Goal: Information Seeking & Learning: Learn about a topic

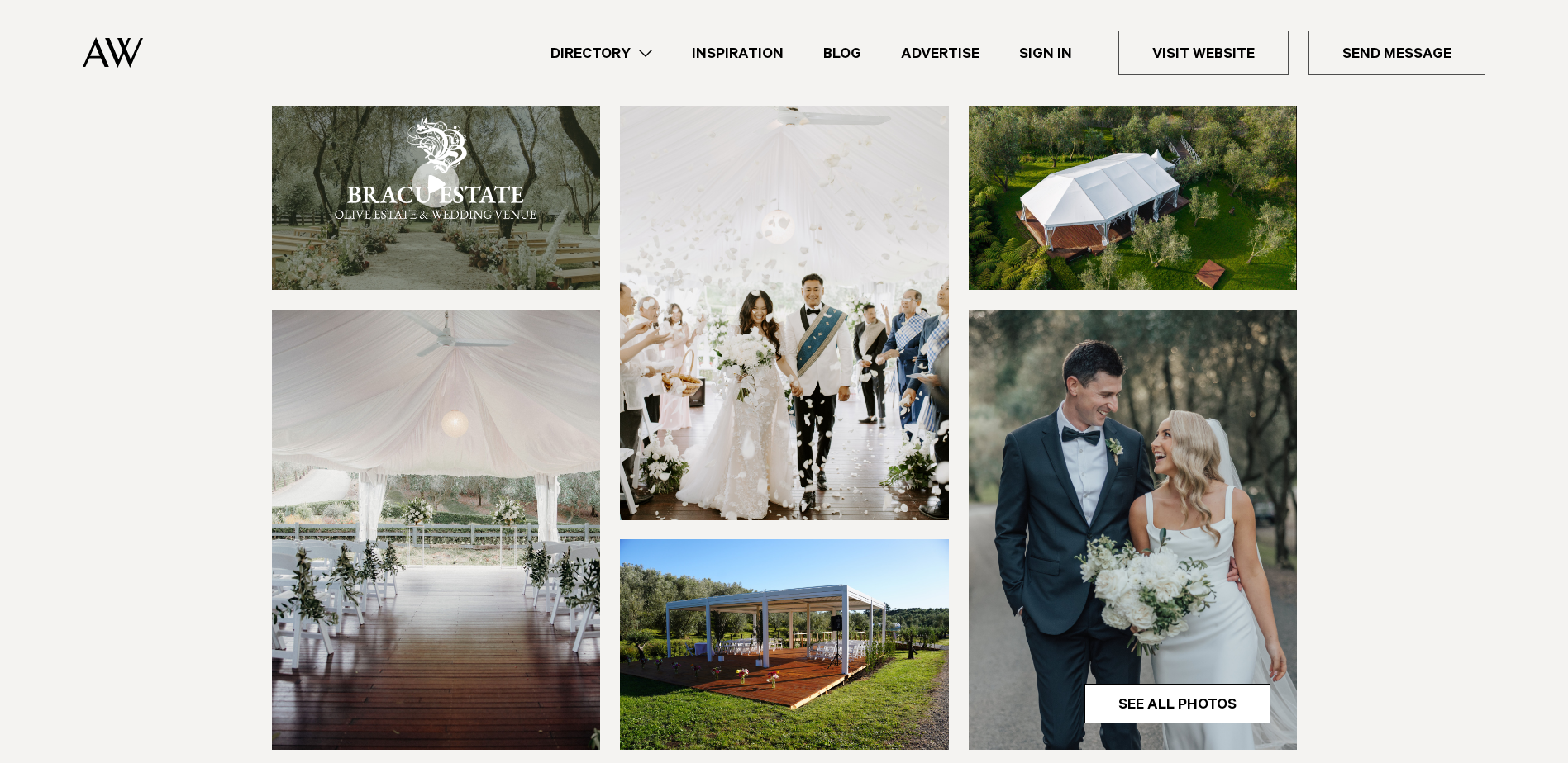
scroll to position [248, 0]
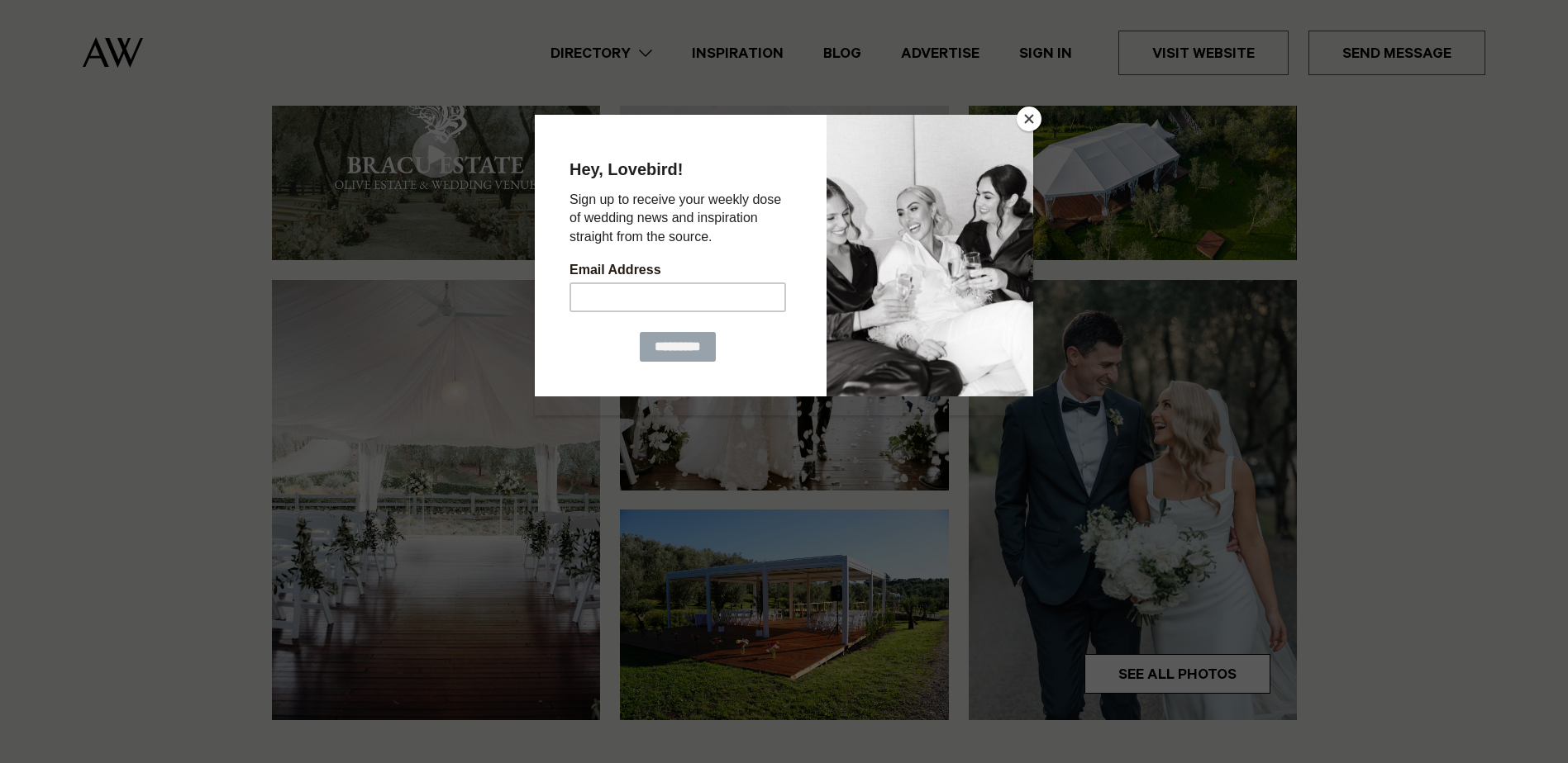
click at [1019, 115] on button "Close" at bounding box center [1028, 118] width 24 height 24
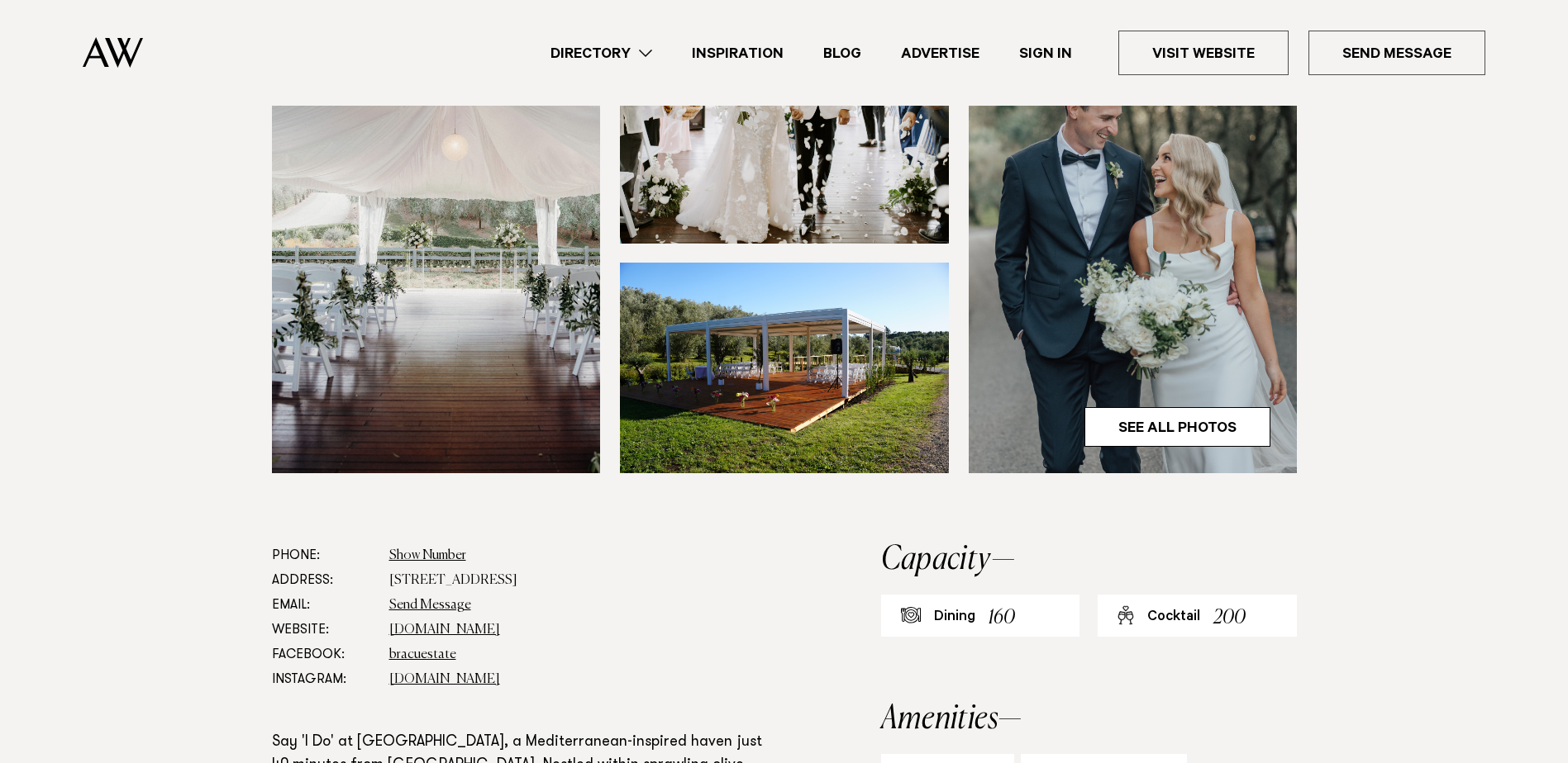
scroll to position [496, 0]
click at [1188, 422] on link "See All Photos" at bounding box center [1177, 427] width 186 height 40
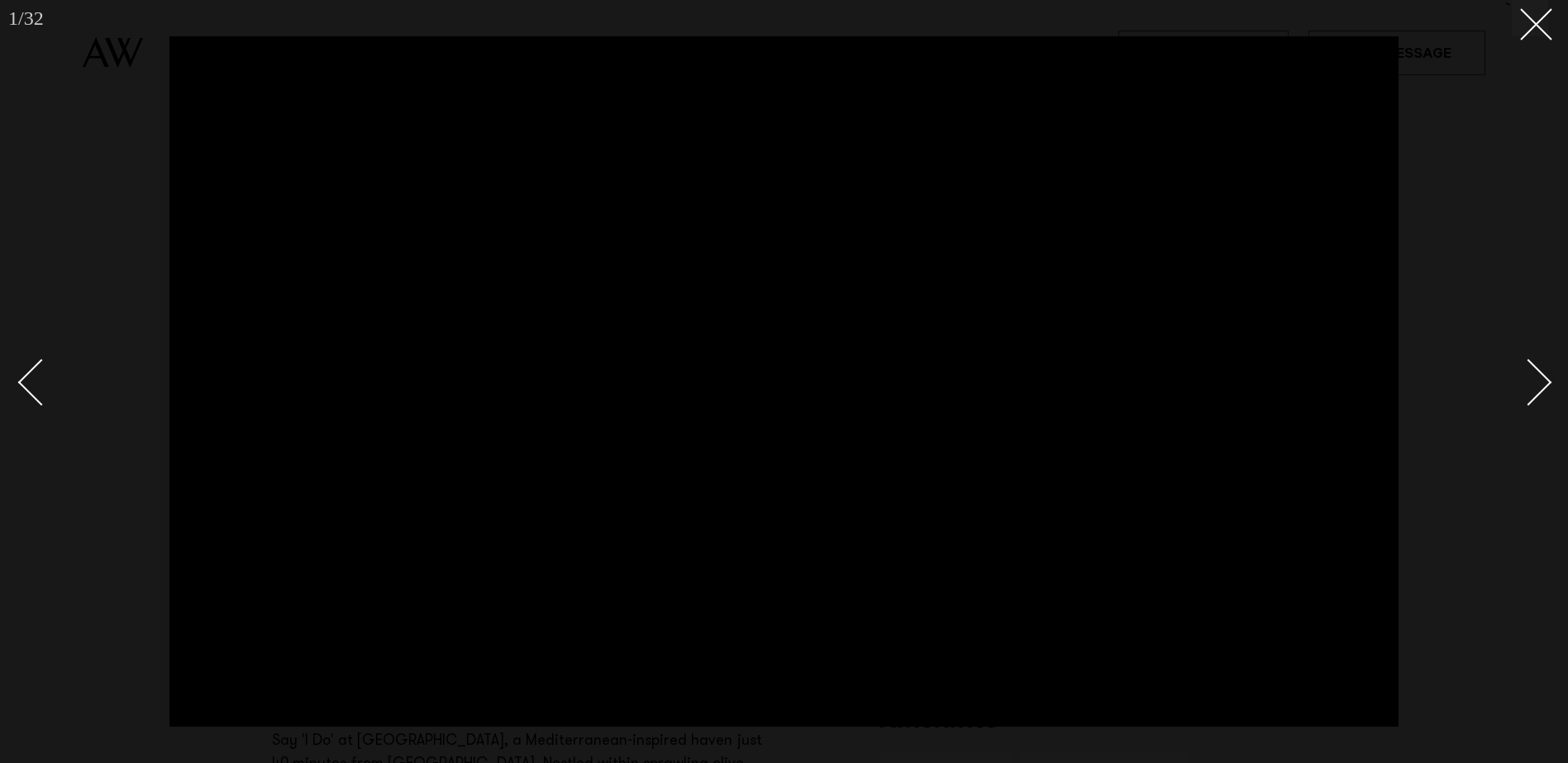
click at [1550, 379] on div at bounding box center [784, 382] width 1568 height 763
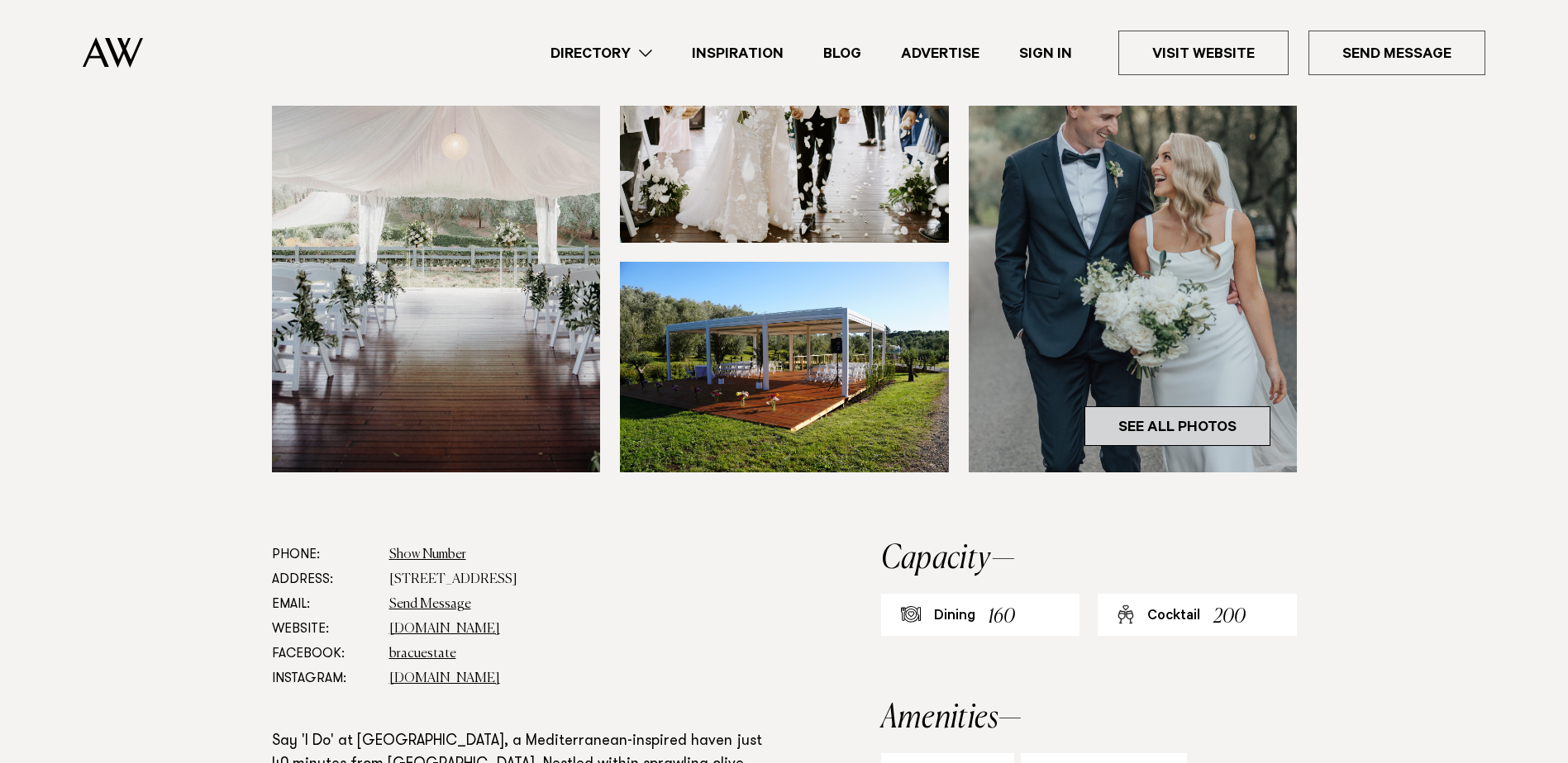
click at [1214, 427] on link "See All Photos" at bounding box center [1177, 427] width 186 height 40
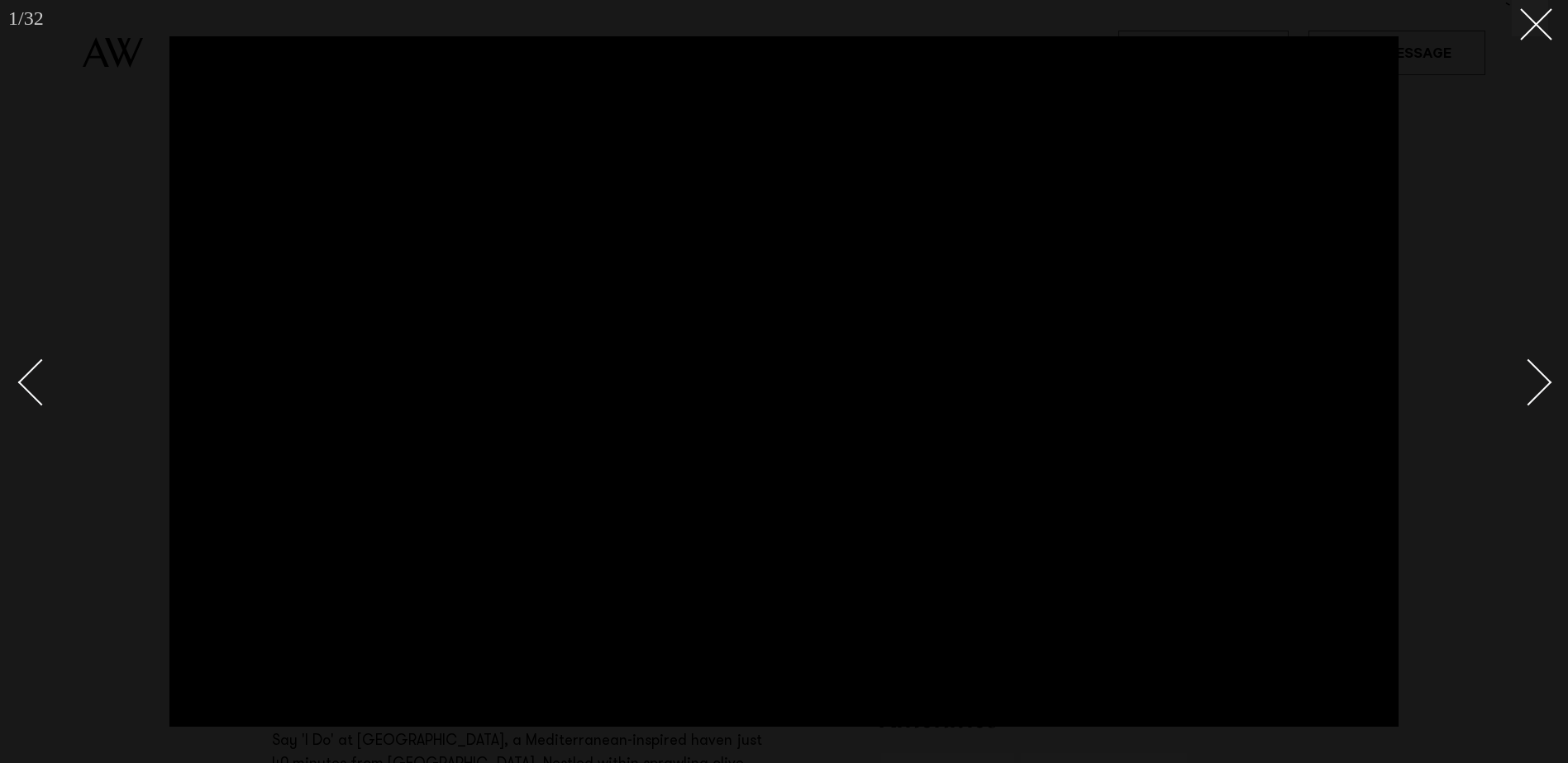
click at [1540, 378] on div "Next slide" at bounding box center [1528, 382] width 47 height 47
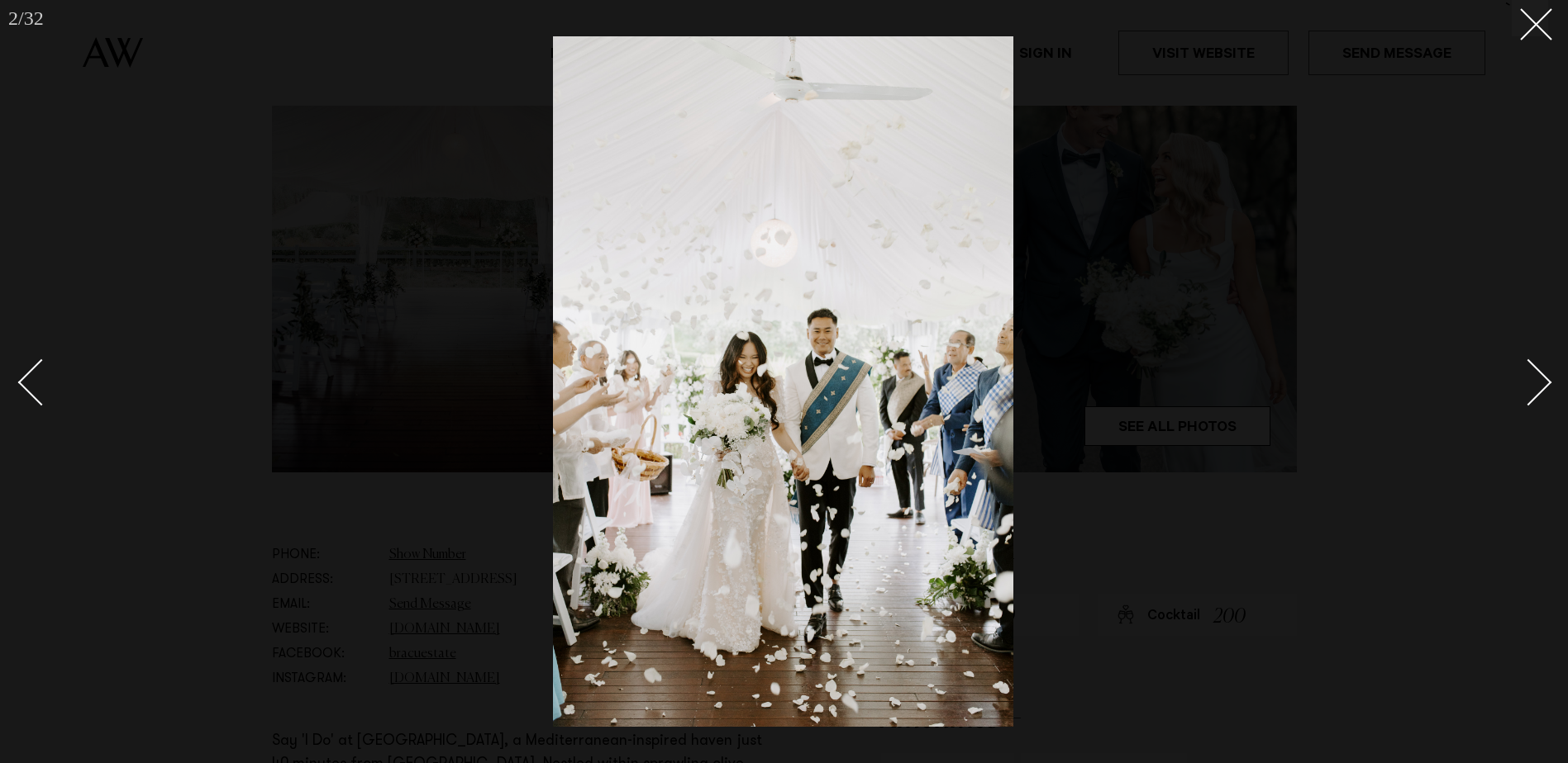
click at [1539, 379] on div "Next slide" at bounding box center [1528, 382] width 47 height 47
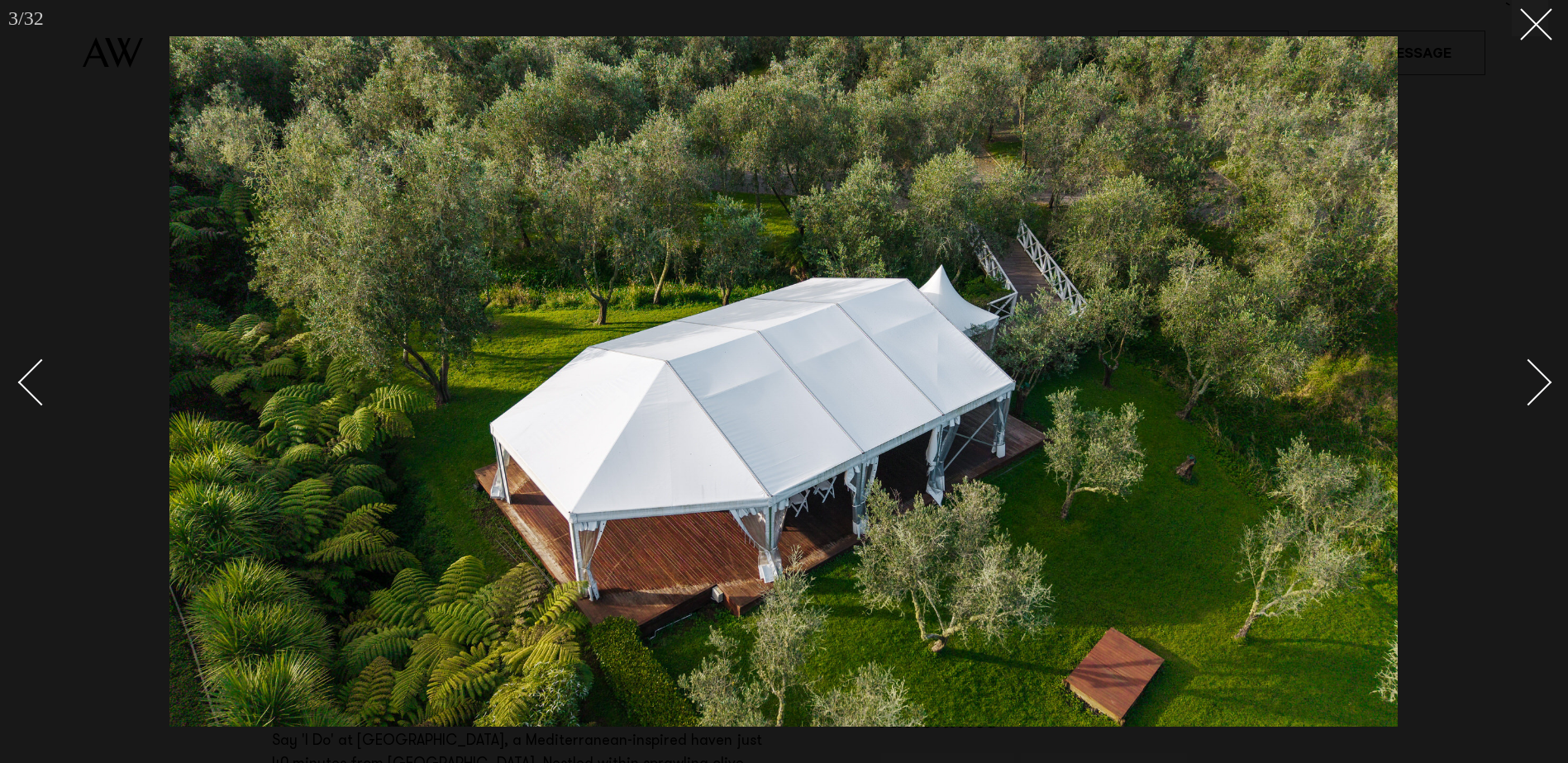
click at [1539, 379] on div "Next slide" at bounding box center [1528, 382] width 47 height 47
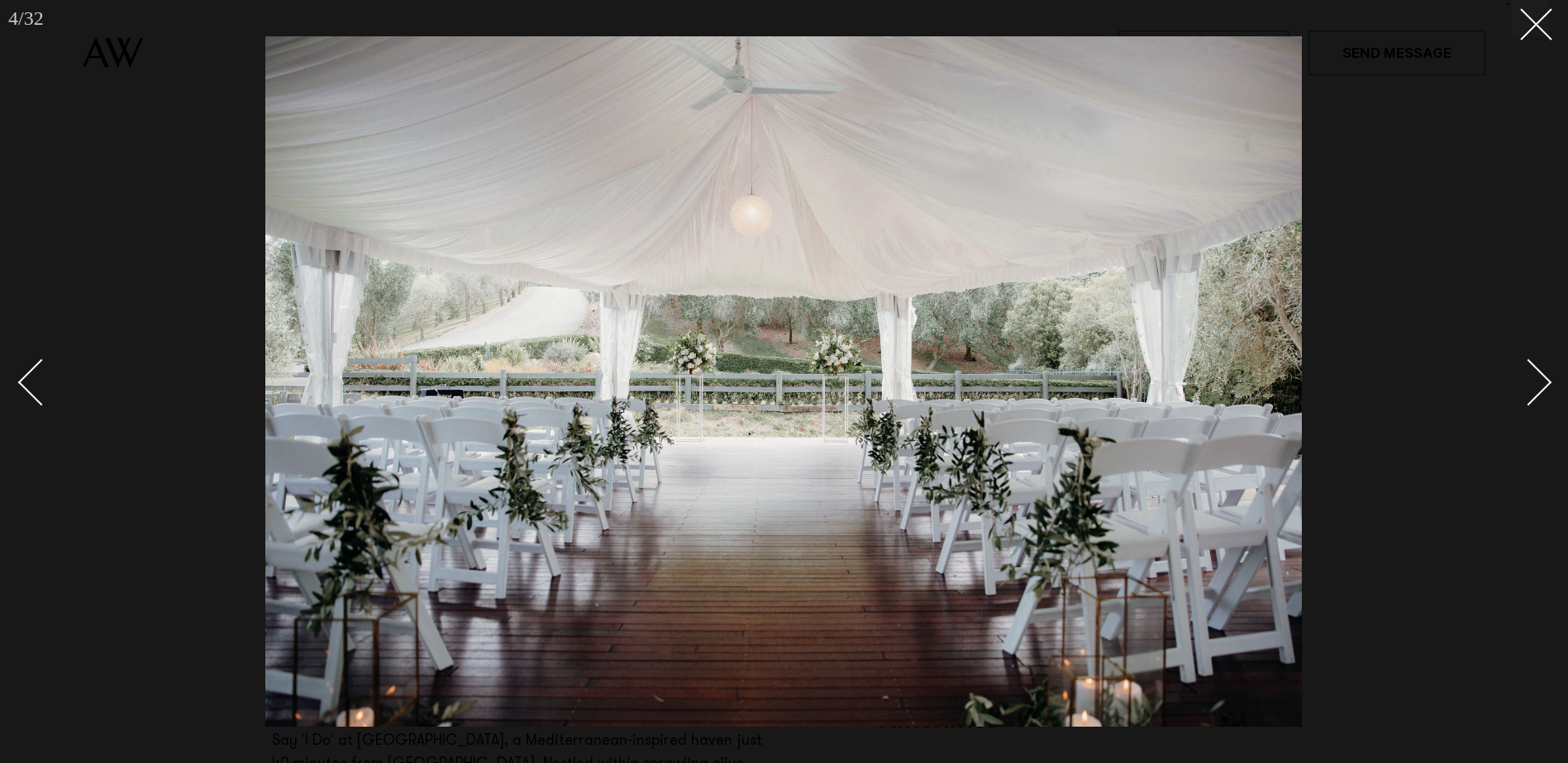
click at [1537, 379] on div "Next slide" at bounding box center [1528, 382] width 47 height 47
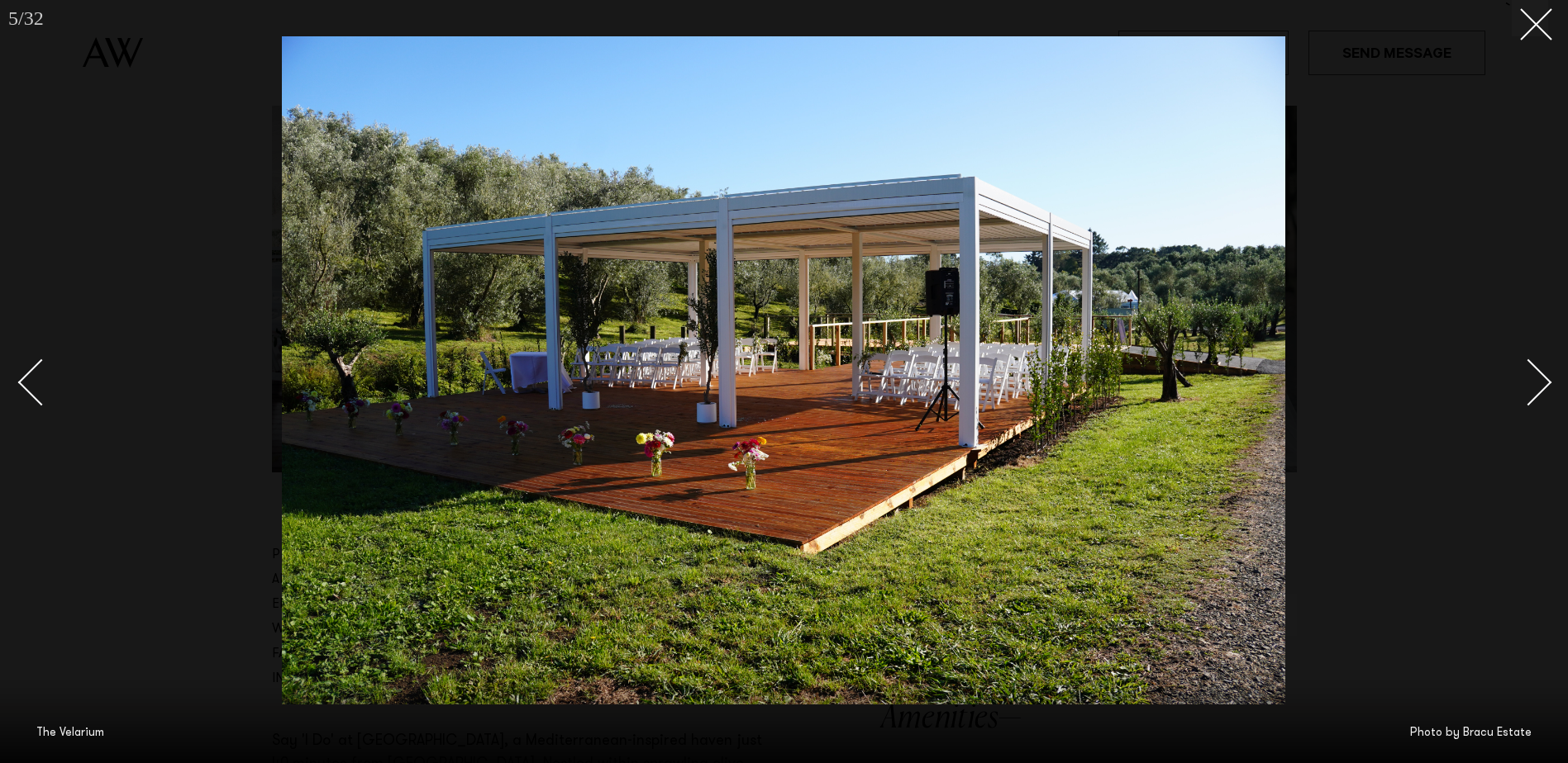
click at [1537, 380] on div "Next slide" at bounding box center [1528, 382] width 47 height 47
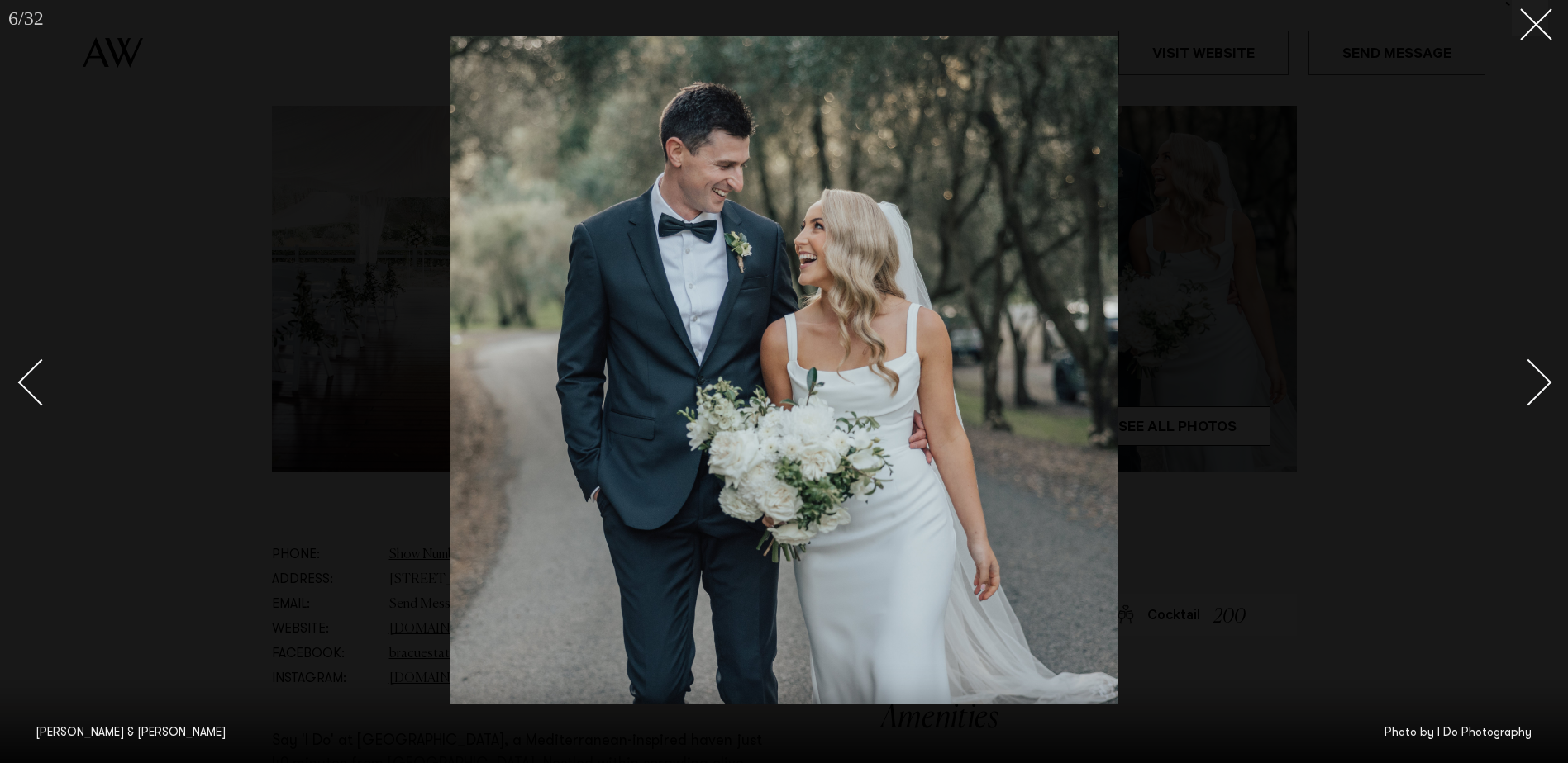
click at [1537, 380] on div "Next slide" at bounding box center [1528, 382] width 47 height 47
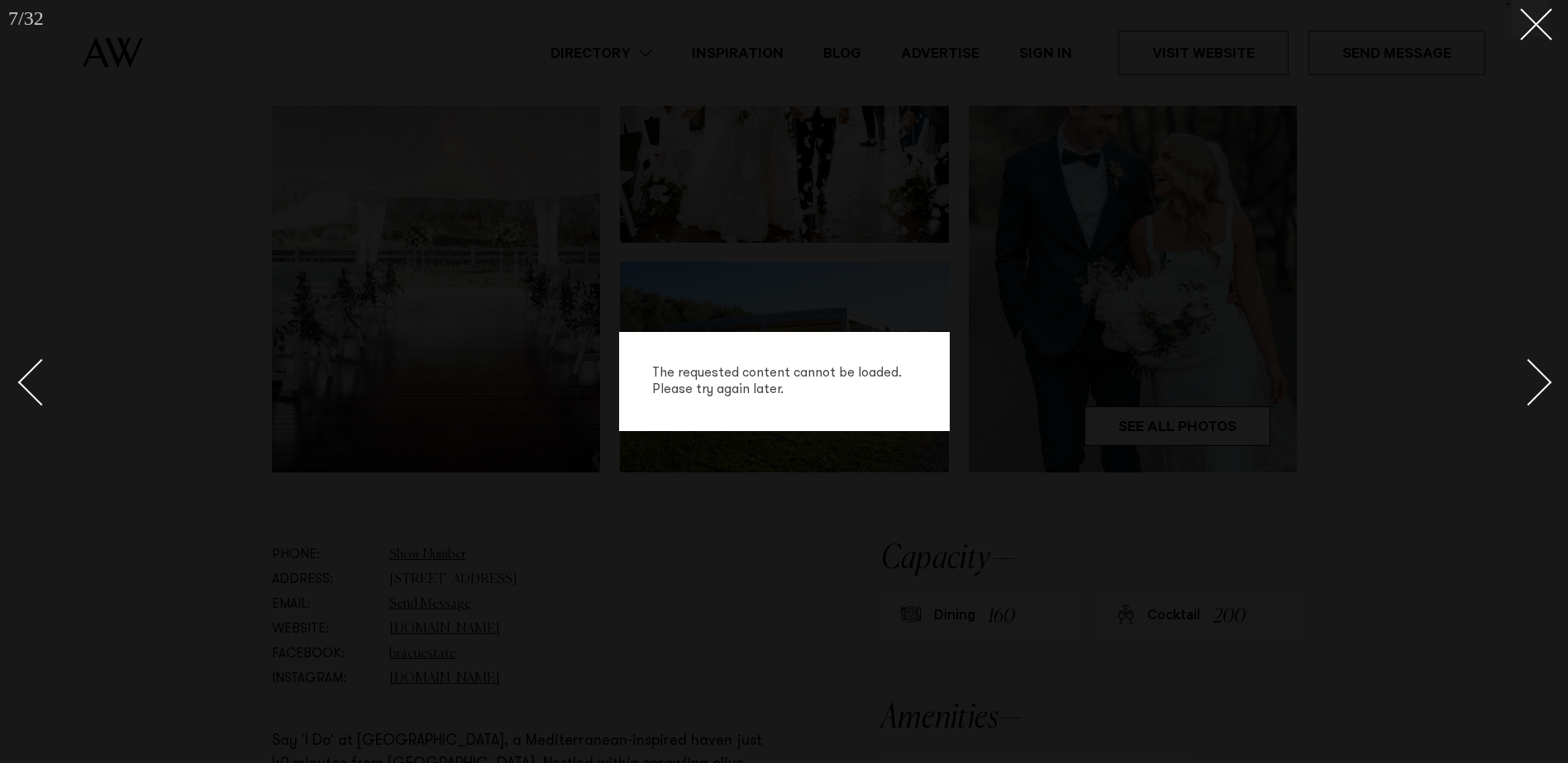
click at [1537, 380] on div "Next slide" at bounding box center [1528, 382] width 47 height 47
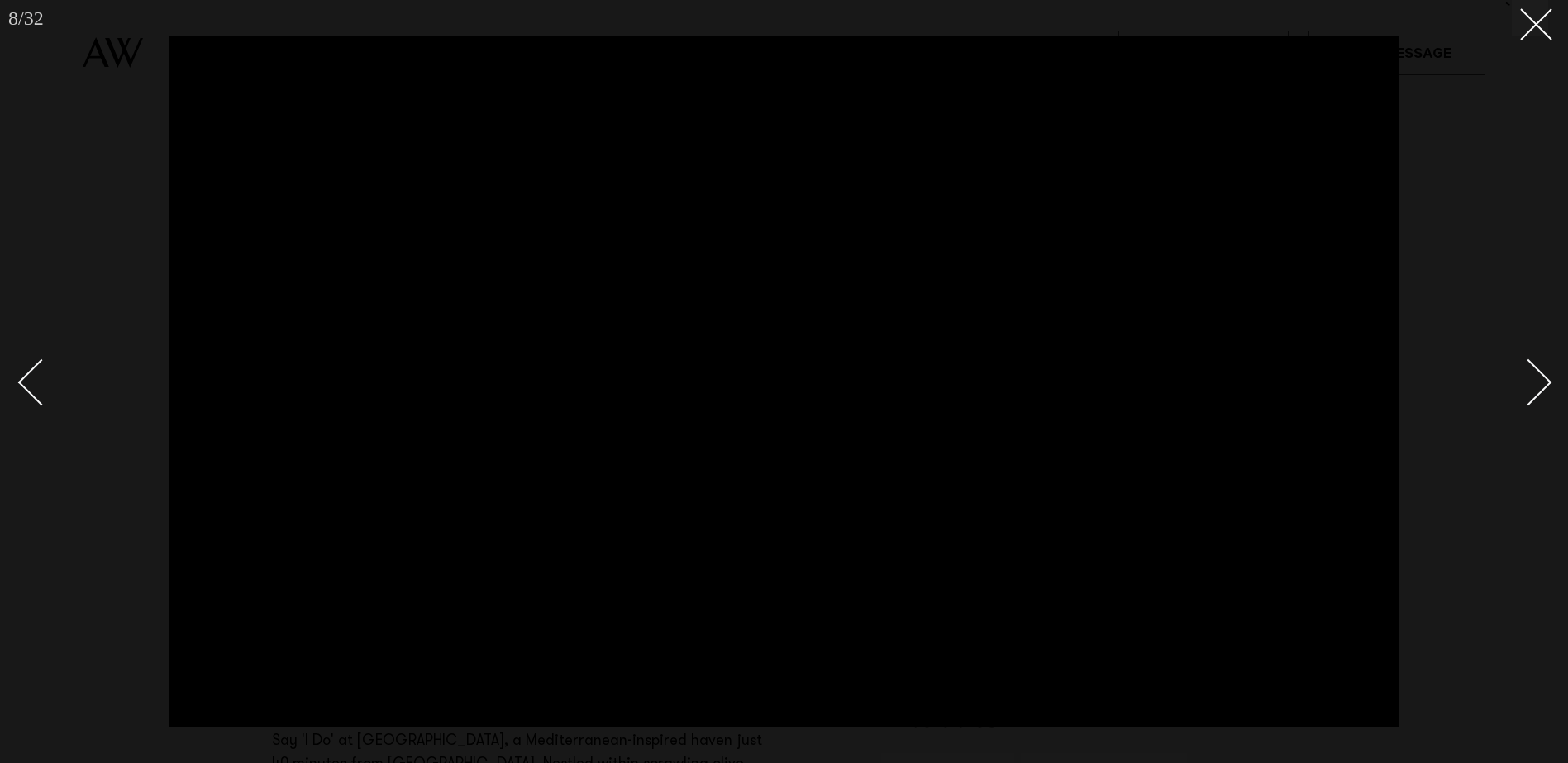
click at [1539, 375] on div "Next slide" at bounding box center [1528, 382] width 47 height 47
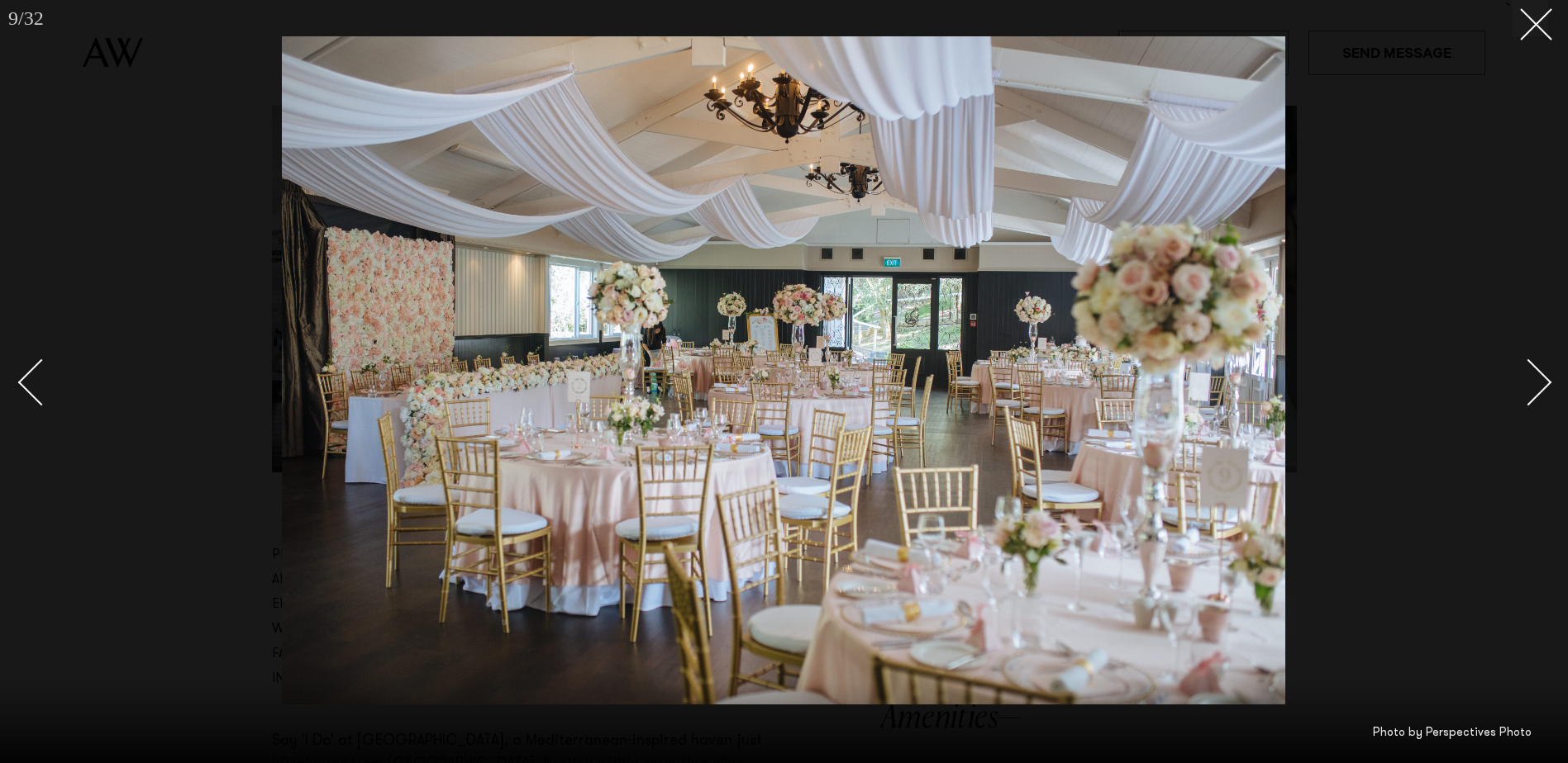
click at [1539, 375] on div "Next slide" at bounding box center [1528, 382] width 47 height 47
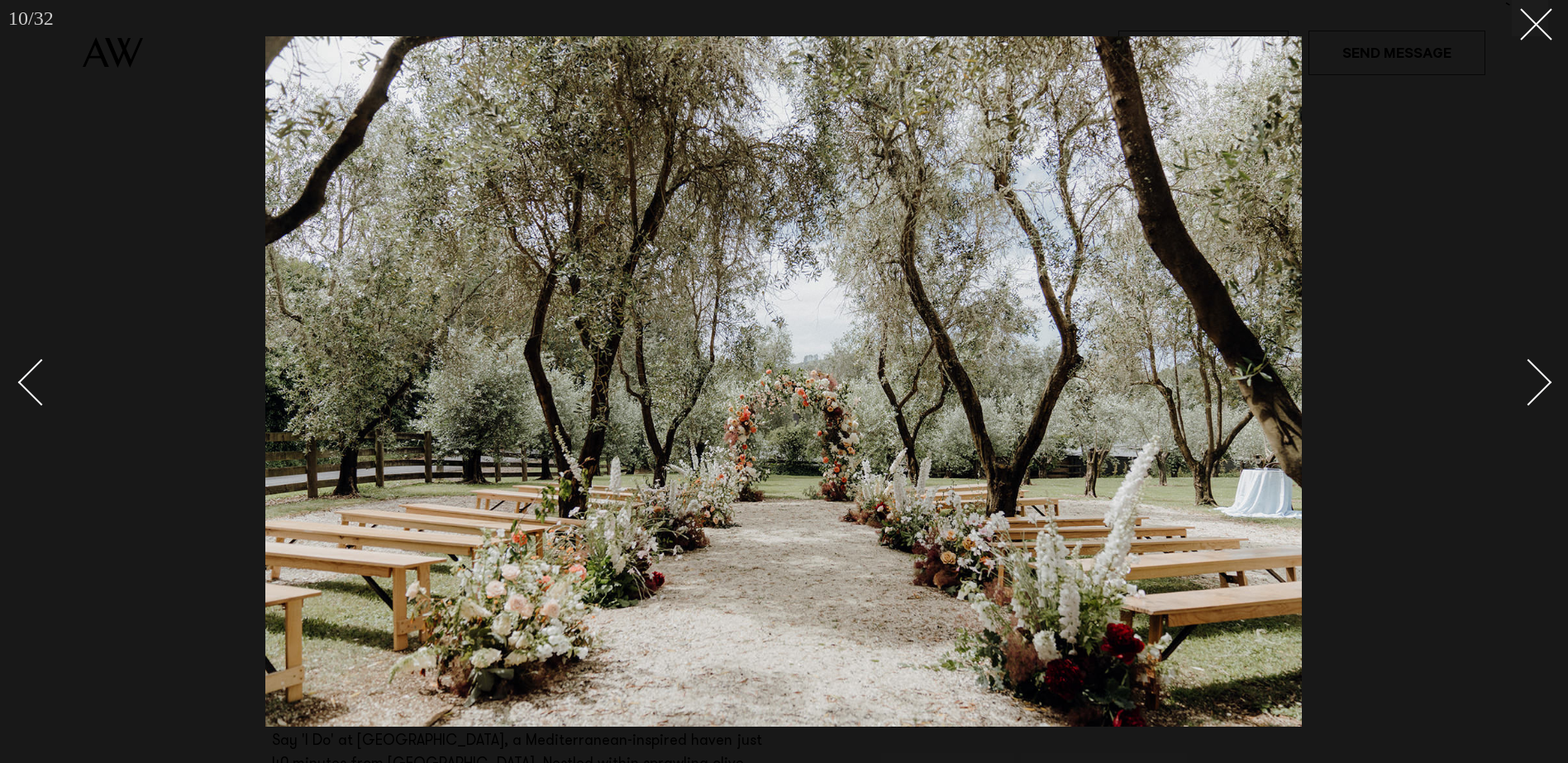
click at [1539, 375] on div "Next slide" at bounding box center [1528, 382] width 47 height 47
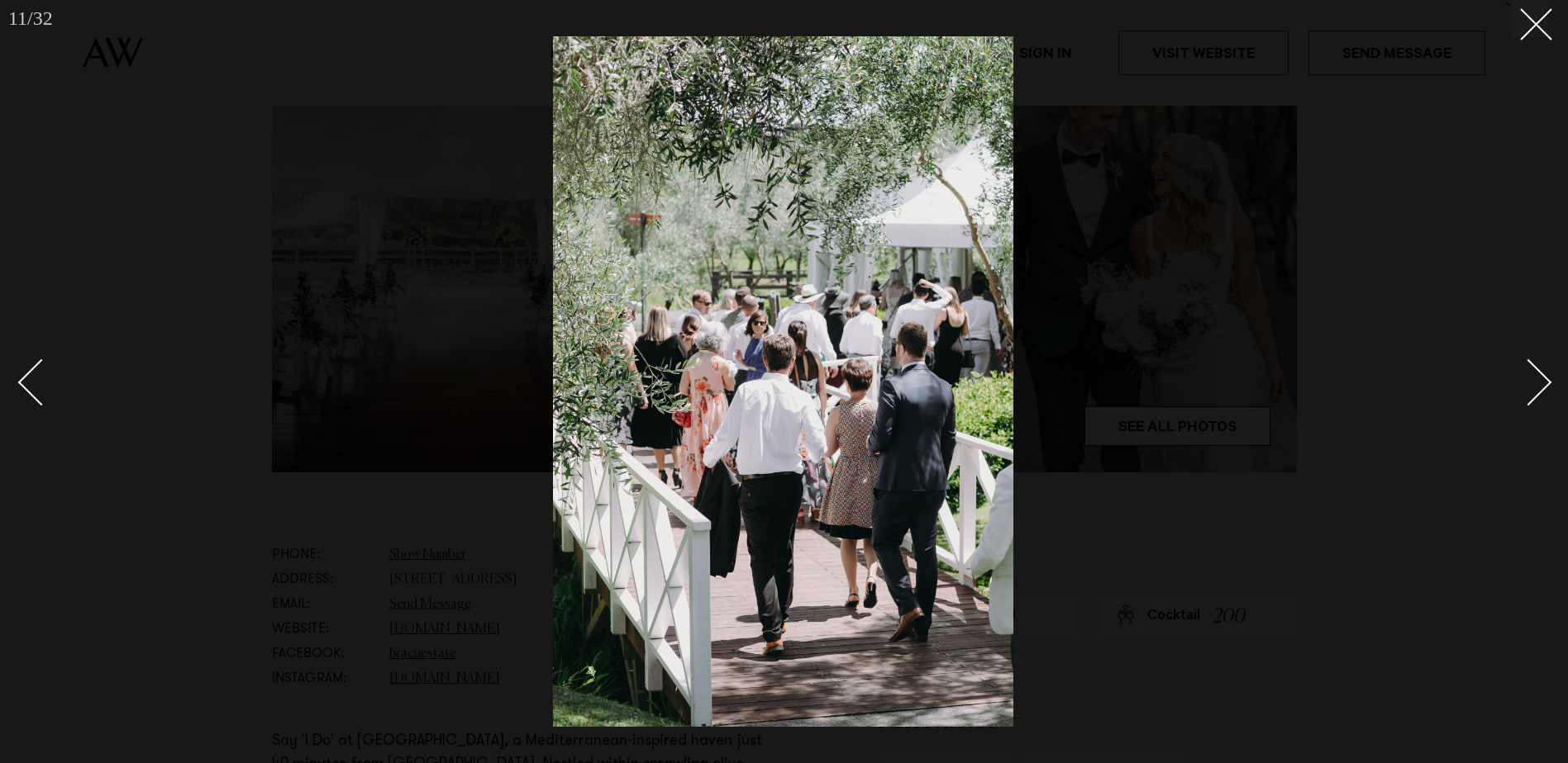
click at [1539, 375] on div "Next slide" at bounding box center [1528, 382] width 47 height 47
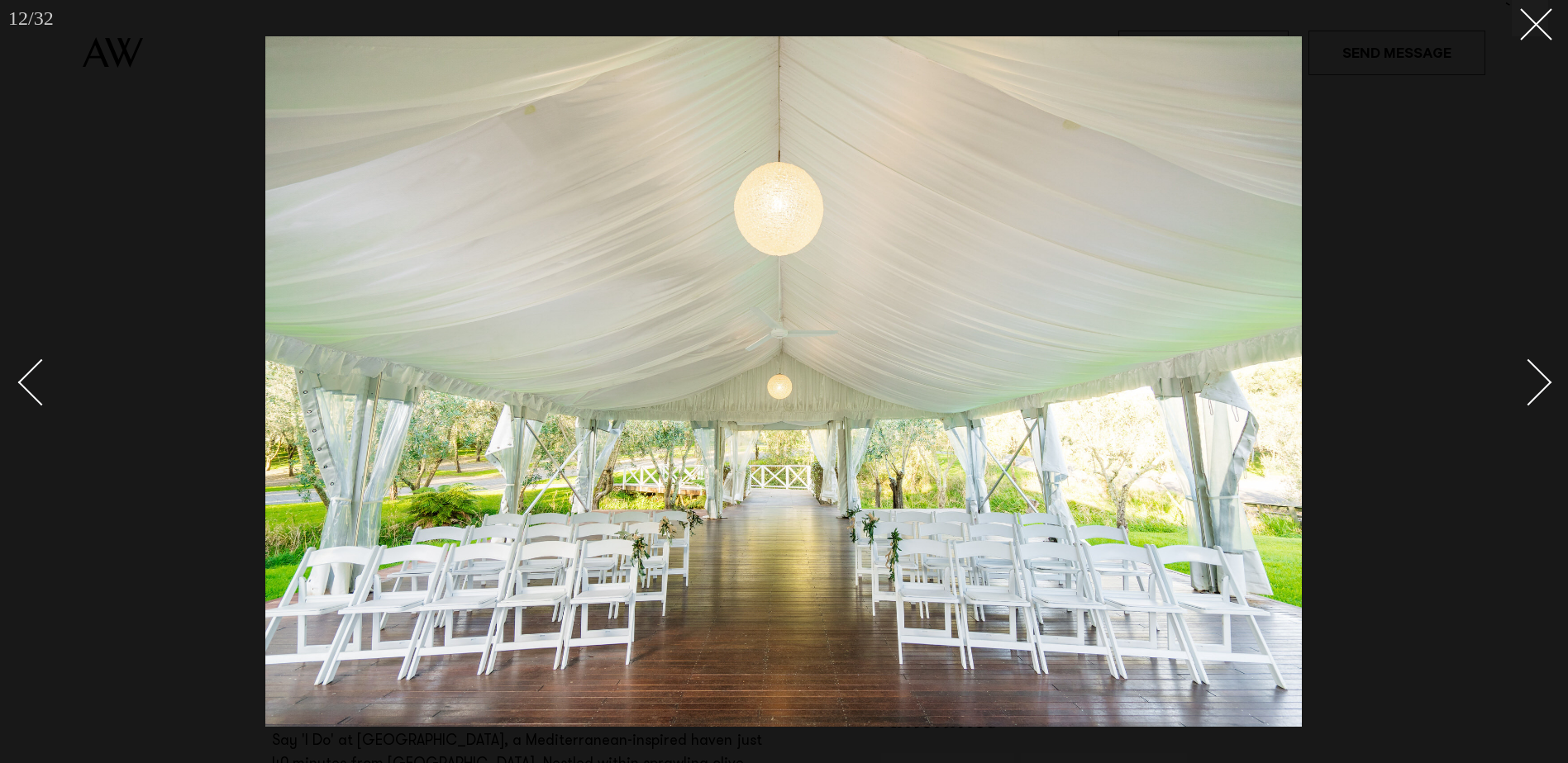
click at [1545, 374] on link at bounding box center [1519, 382] width 58 height 83
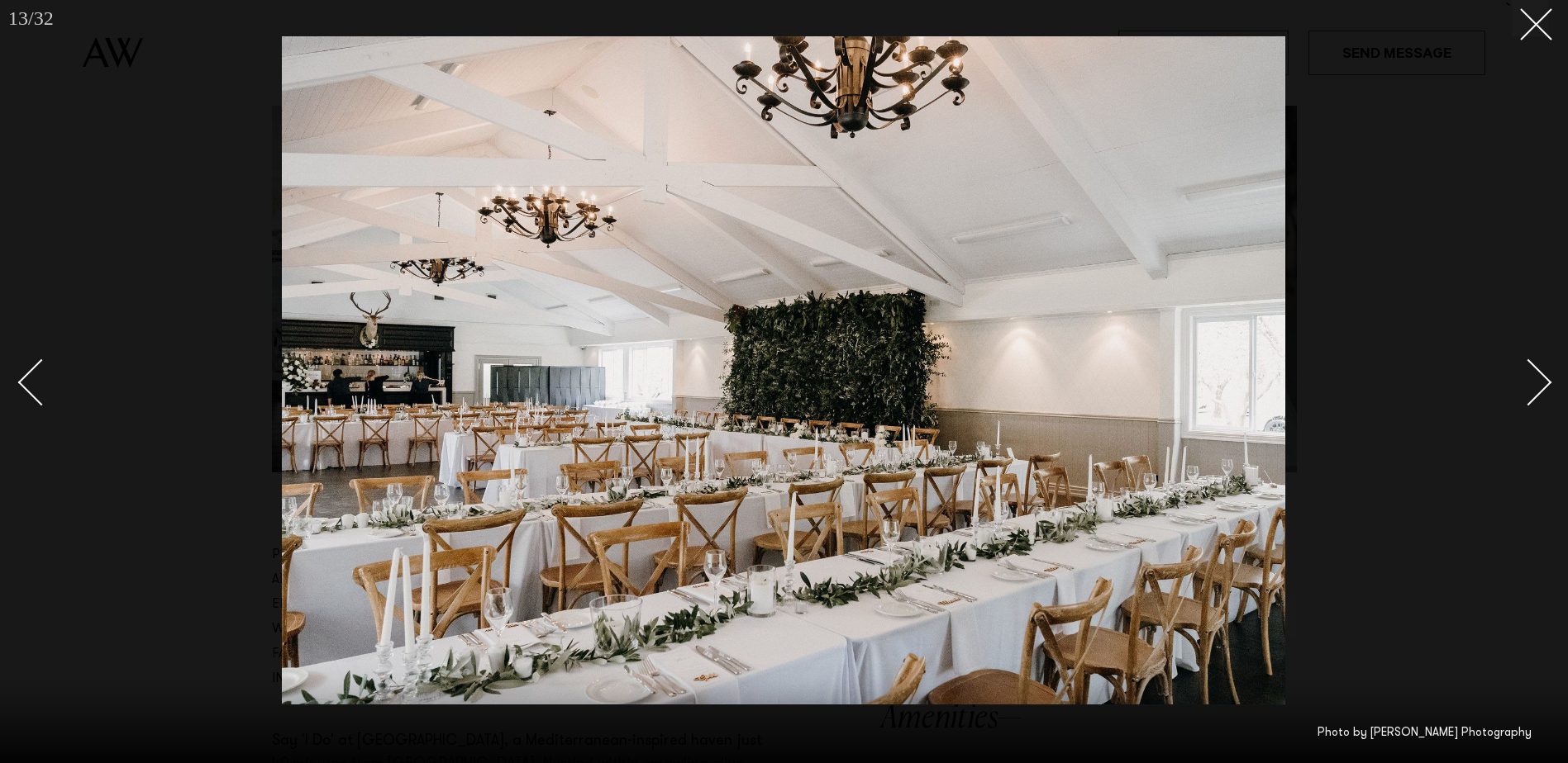
click at [1545, 375] on link at bounding box center [1519, 382] width 58 height 83
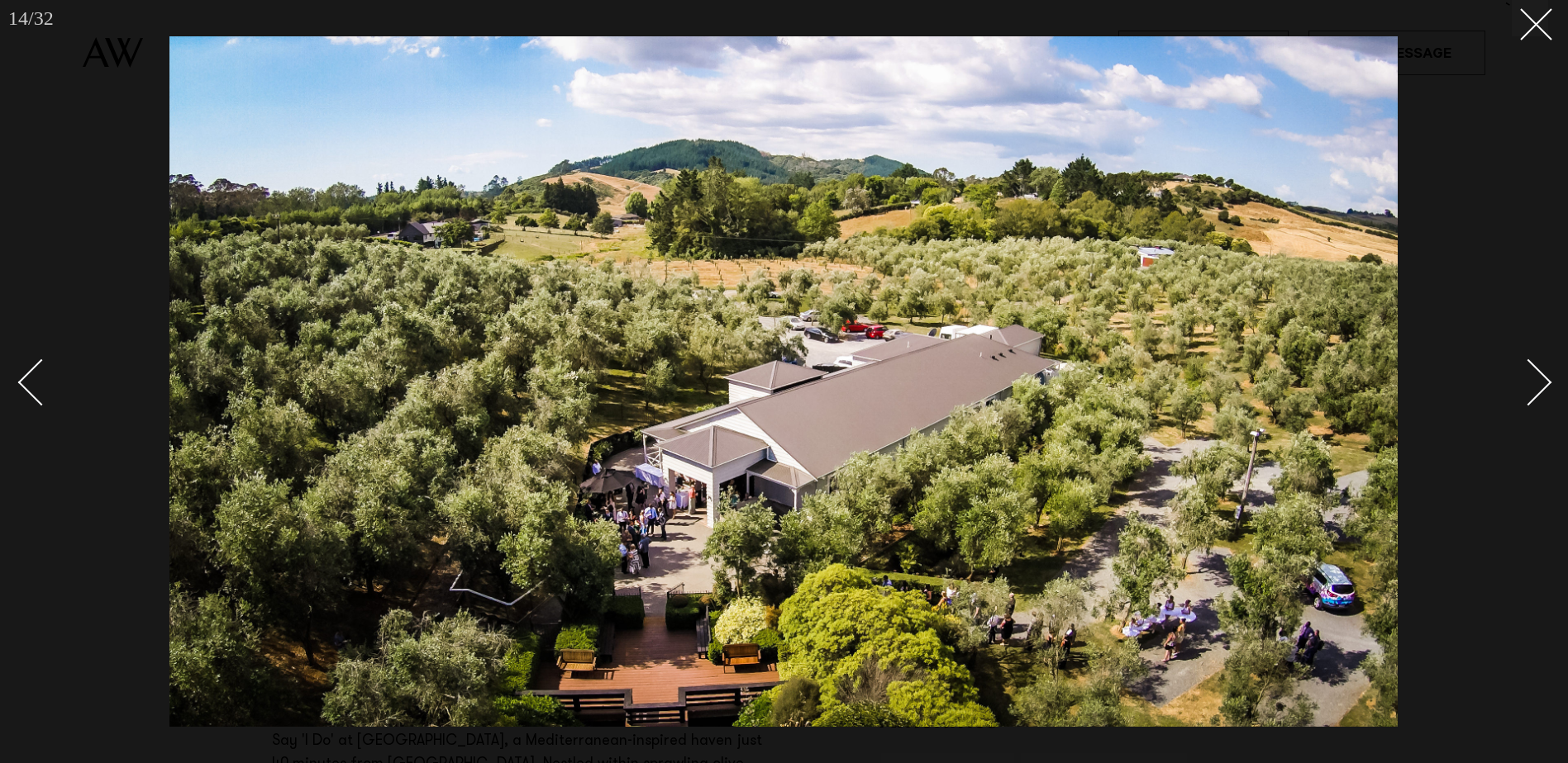
click at [1541, 377] on div "Next slide" at bounding box center [1528, 382] width 47 height 47
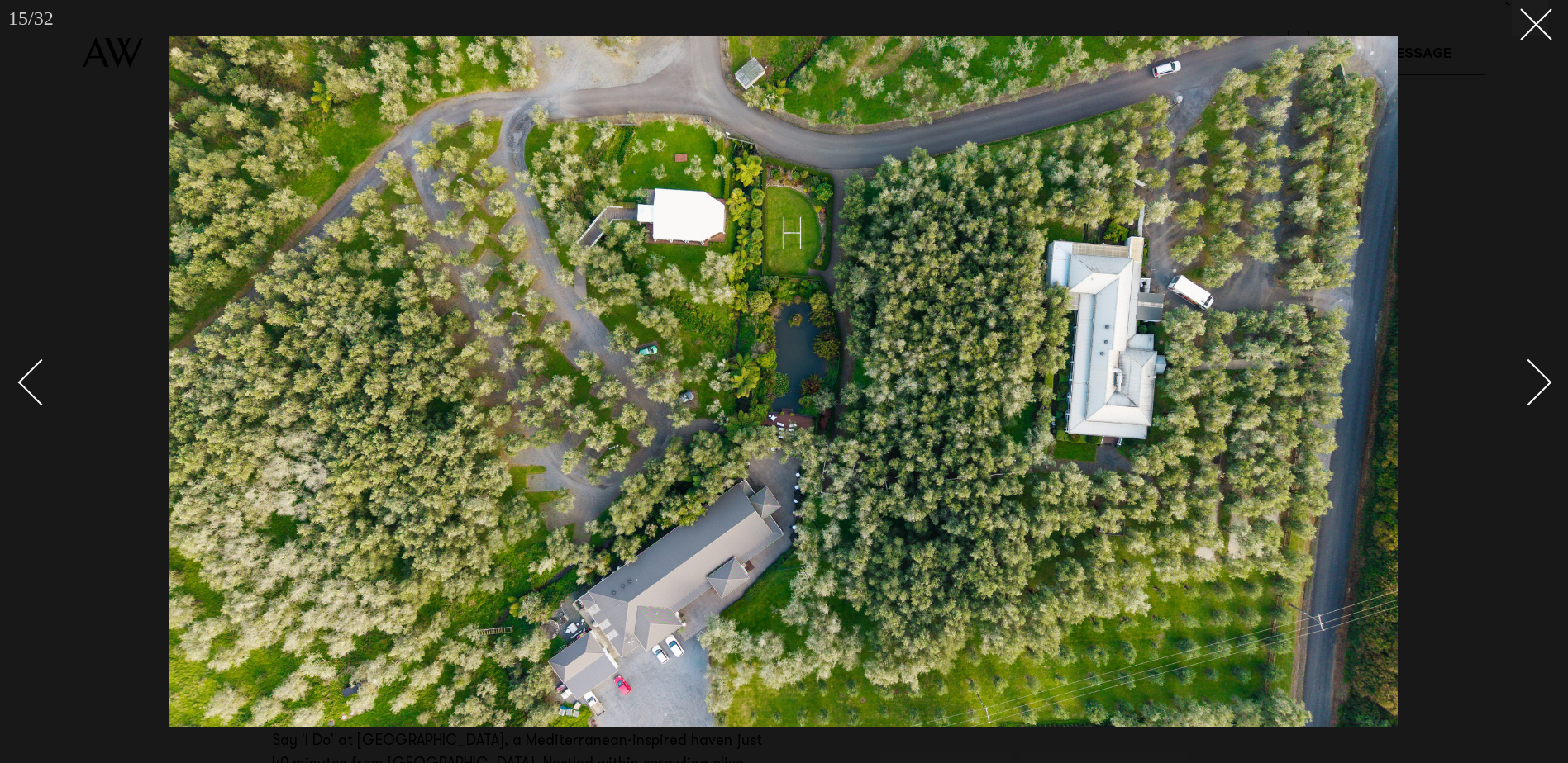
click at [1541, 377] on div "Next slide" at bounding box center [1528, 382] width 47 height 47
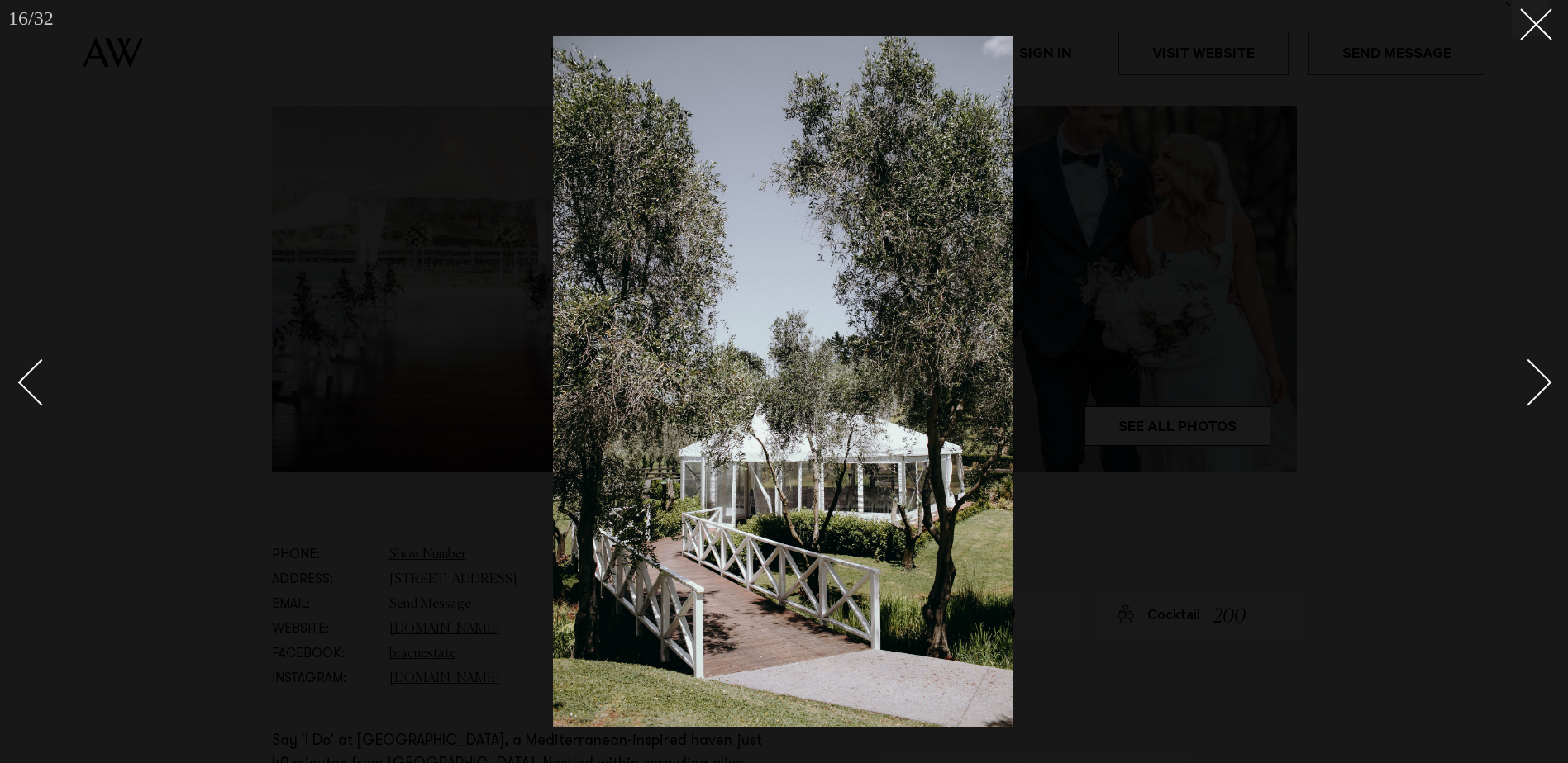
click at [1541, 377] on div "Next slide" at bounding box center [1528, 382] width 47 height 47
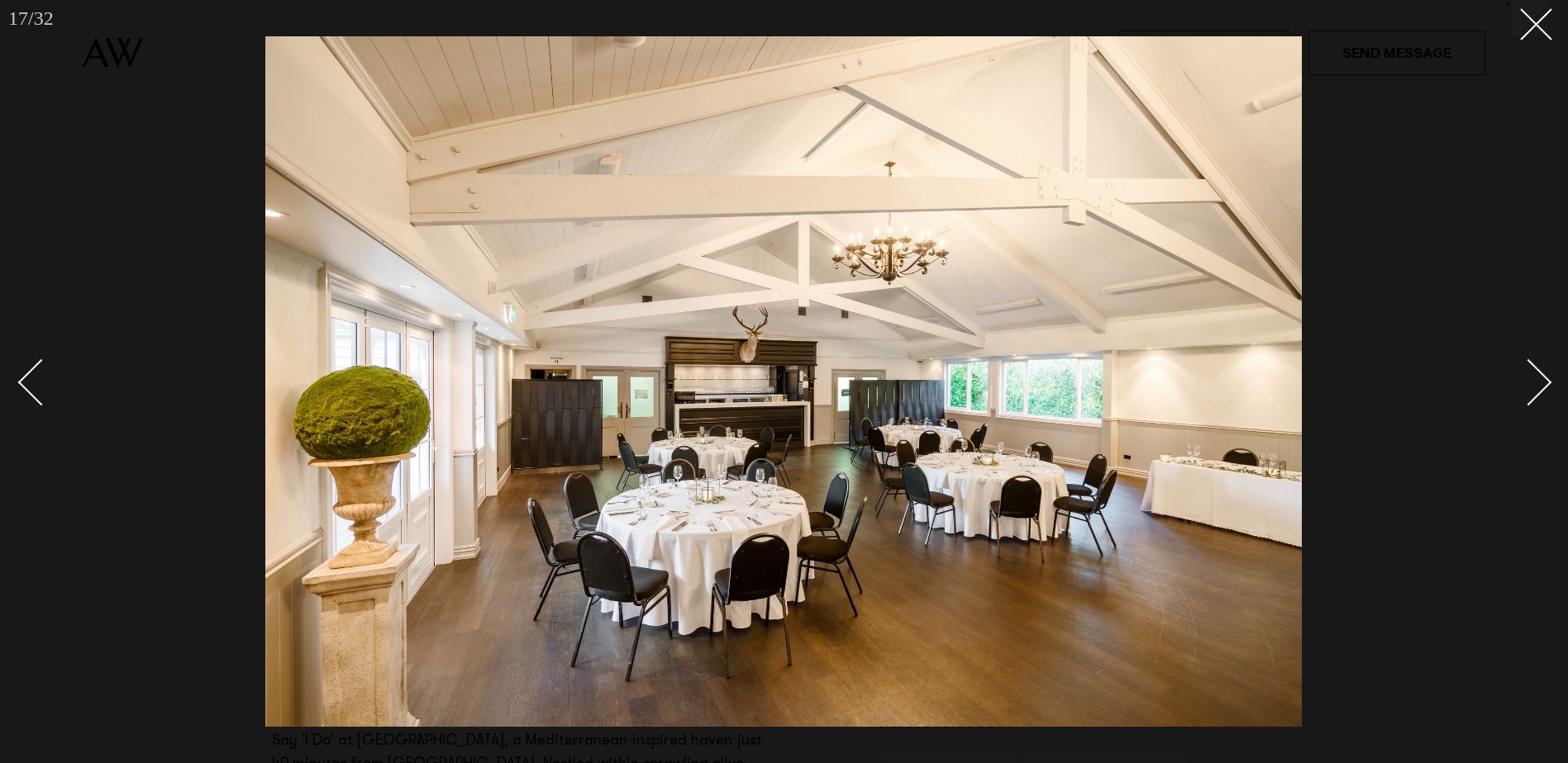
click at [1541, 377] on div "Next slide" at bounding box center [1528, 382] width 47 height 47
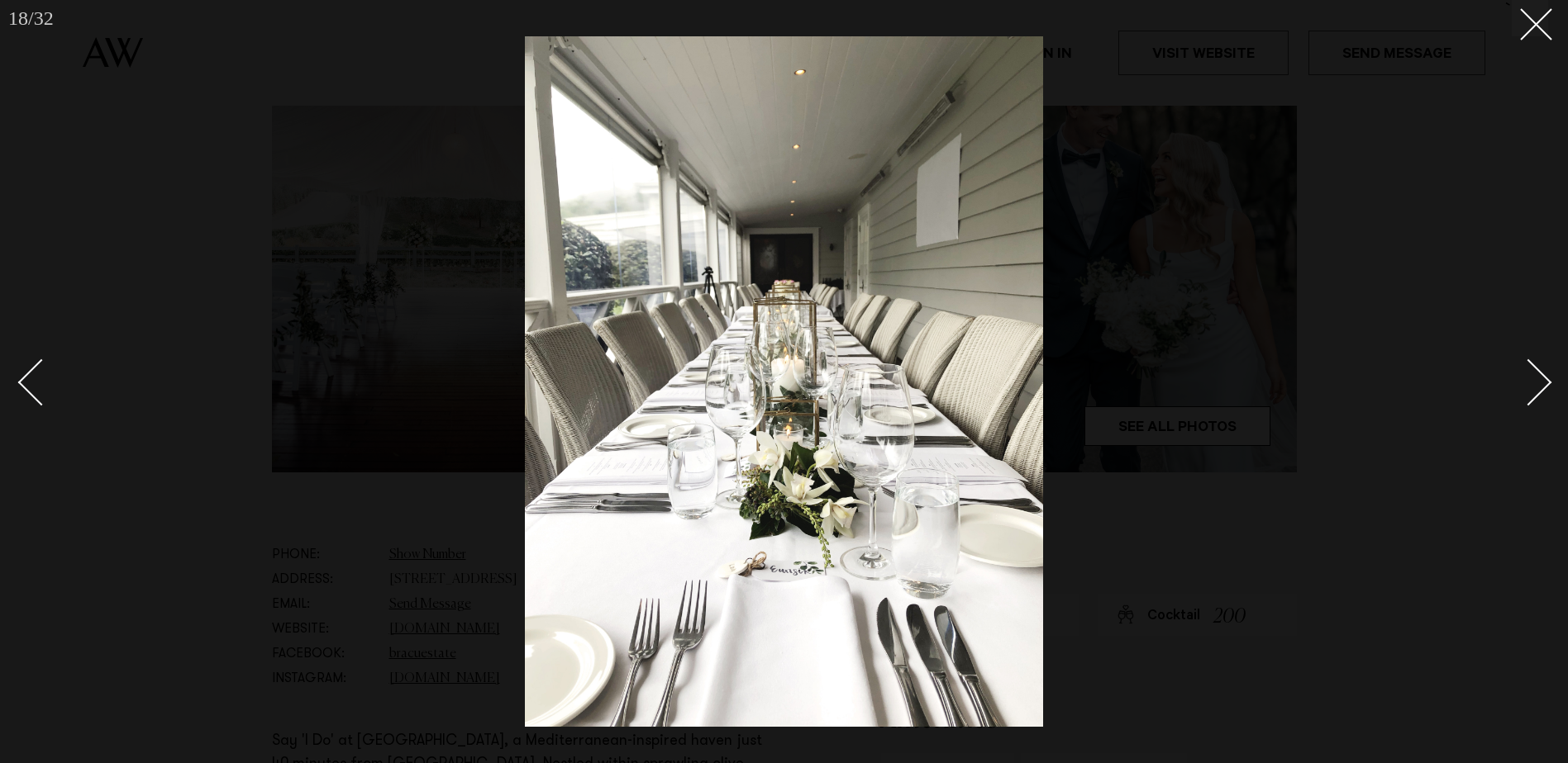
click at [1543, 377] on div "Next slide" at bounding box center [1528, 382] width 47 height 47
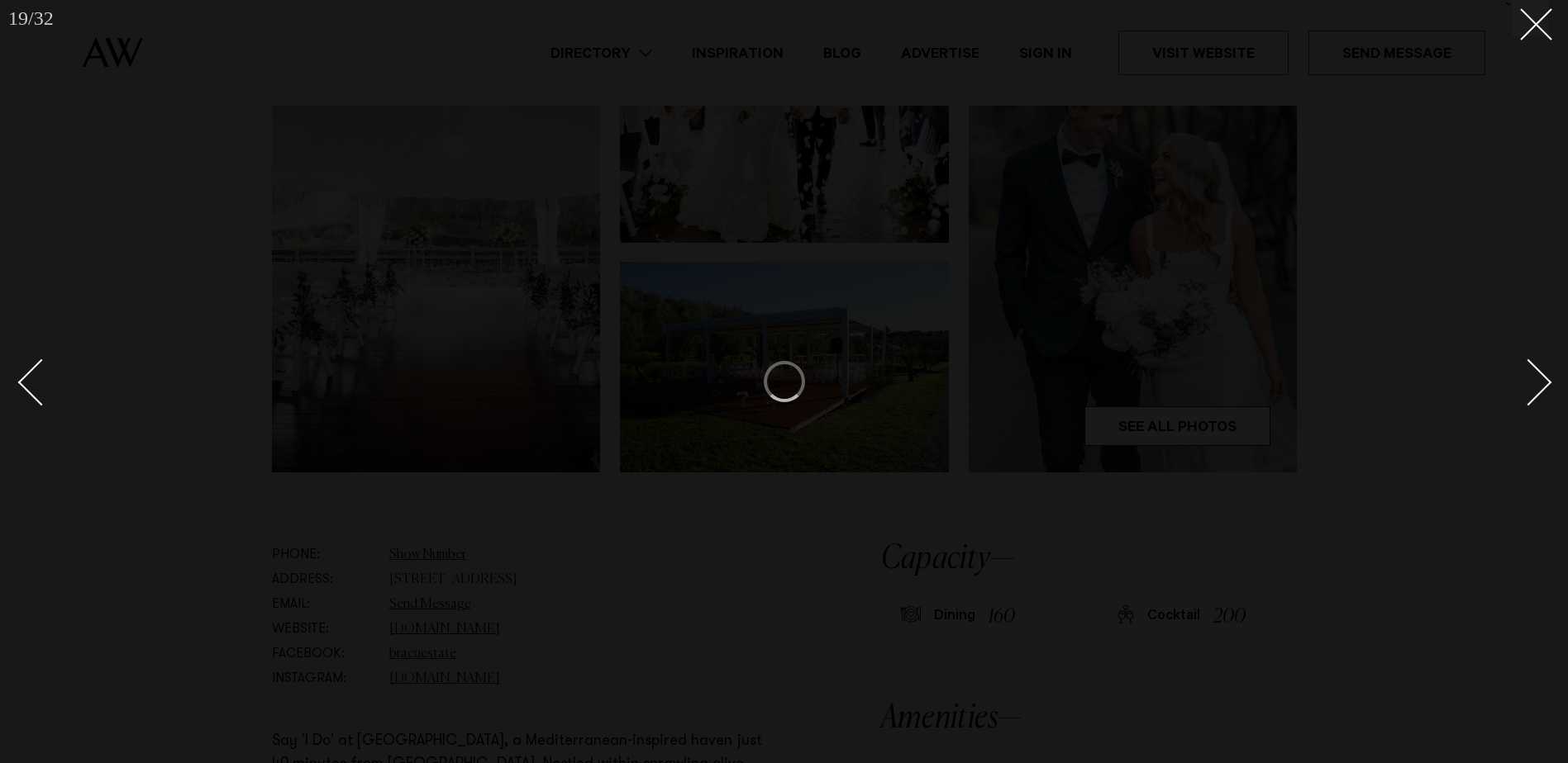
click at [1542, 377] on div "Next slide" at bounding box center [1528, 382] width 47 height 47
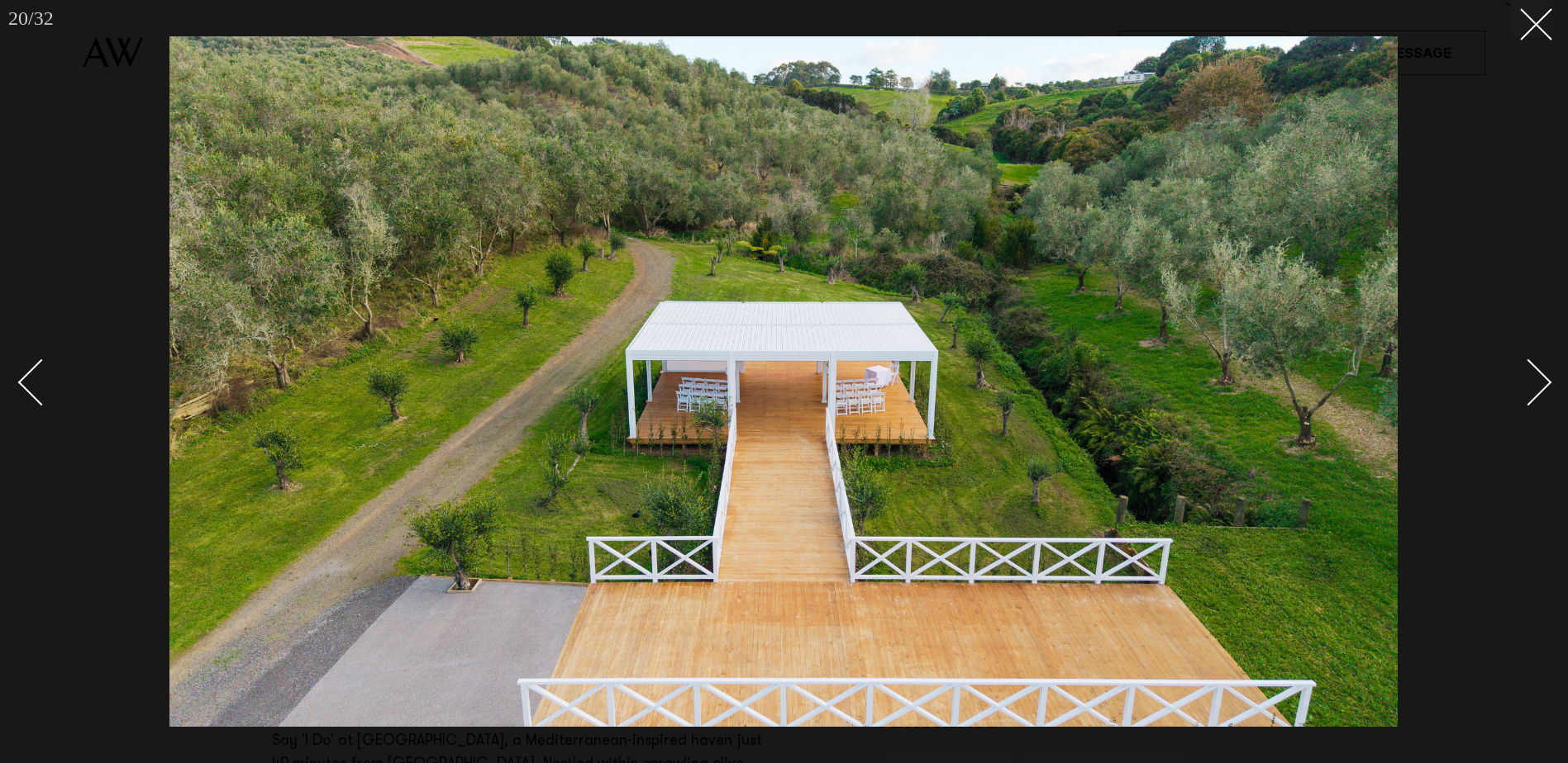
click at [1540, 382] on div "Next slide" at bounding box center [1528, 382] width 47 height 47
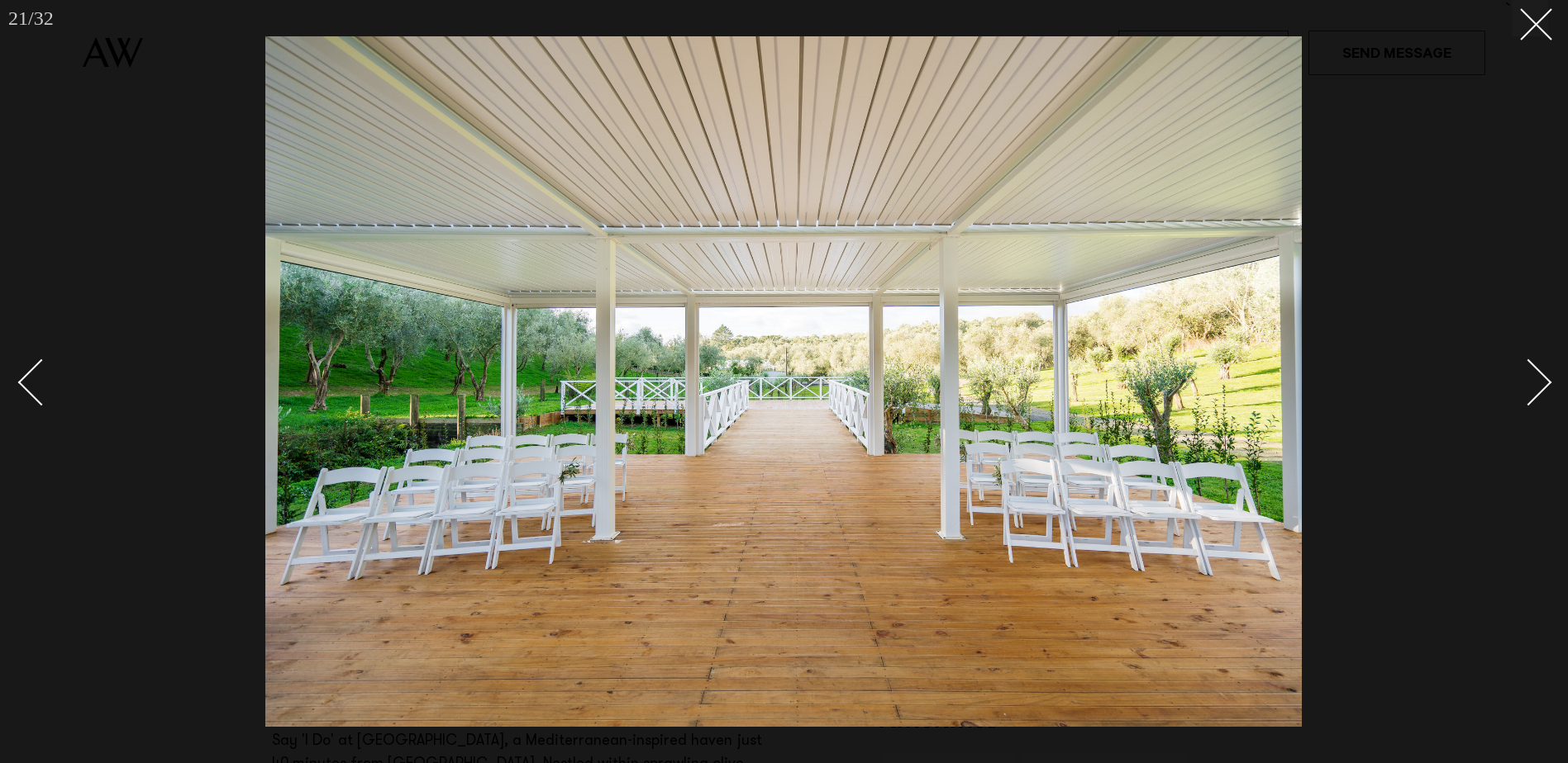
click at [1550, 380] on div "Next slide" at bounding box center [1528, 382] width 47 height 47
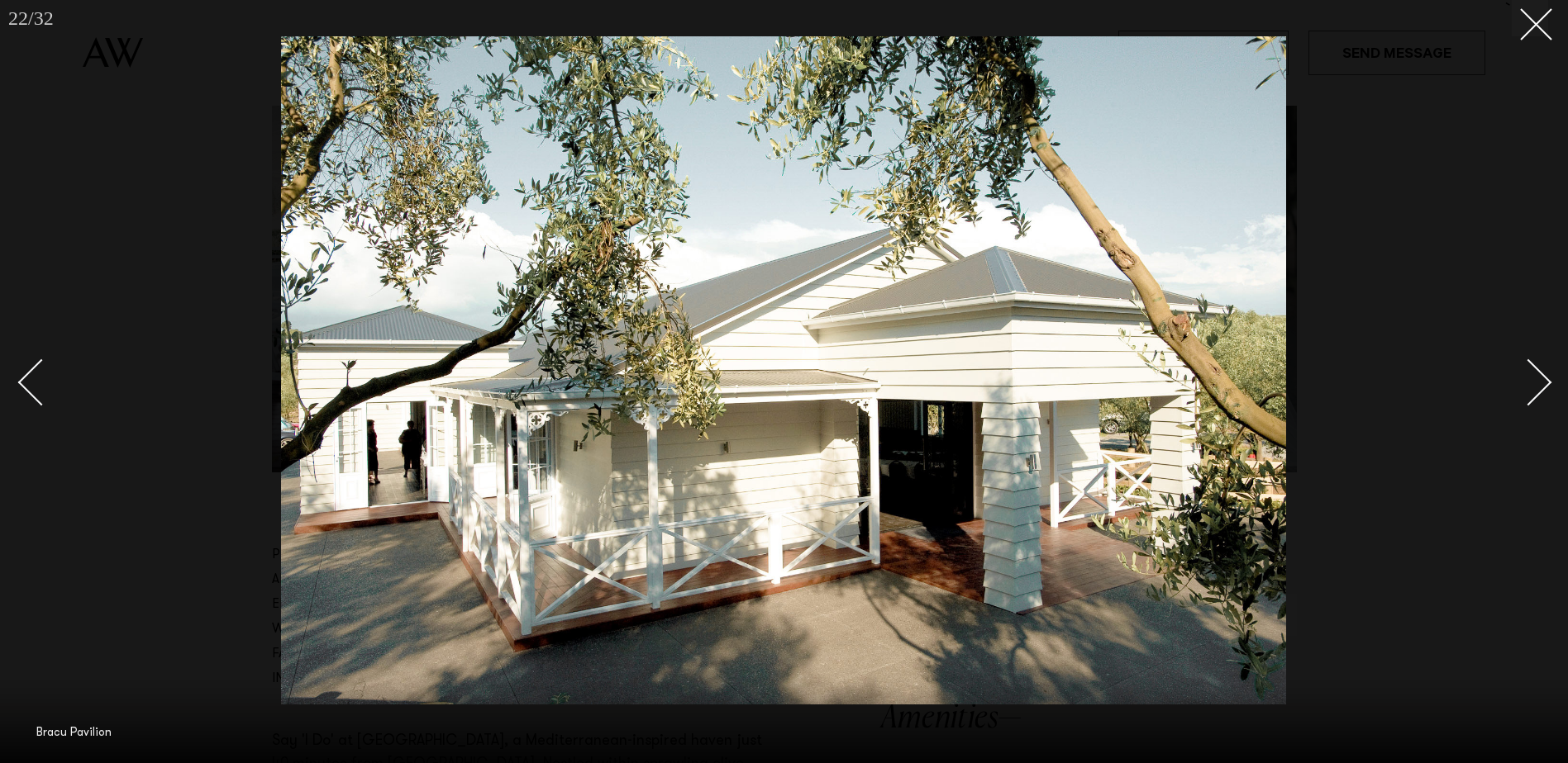
click at [1550, 380] on div "Next slide" at bounding box center [1528, 382] width 47 height 47
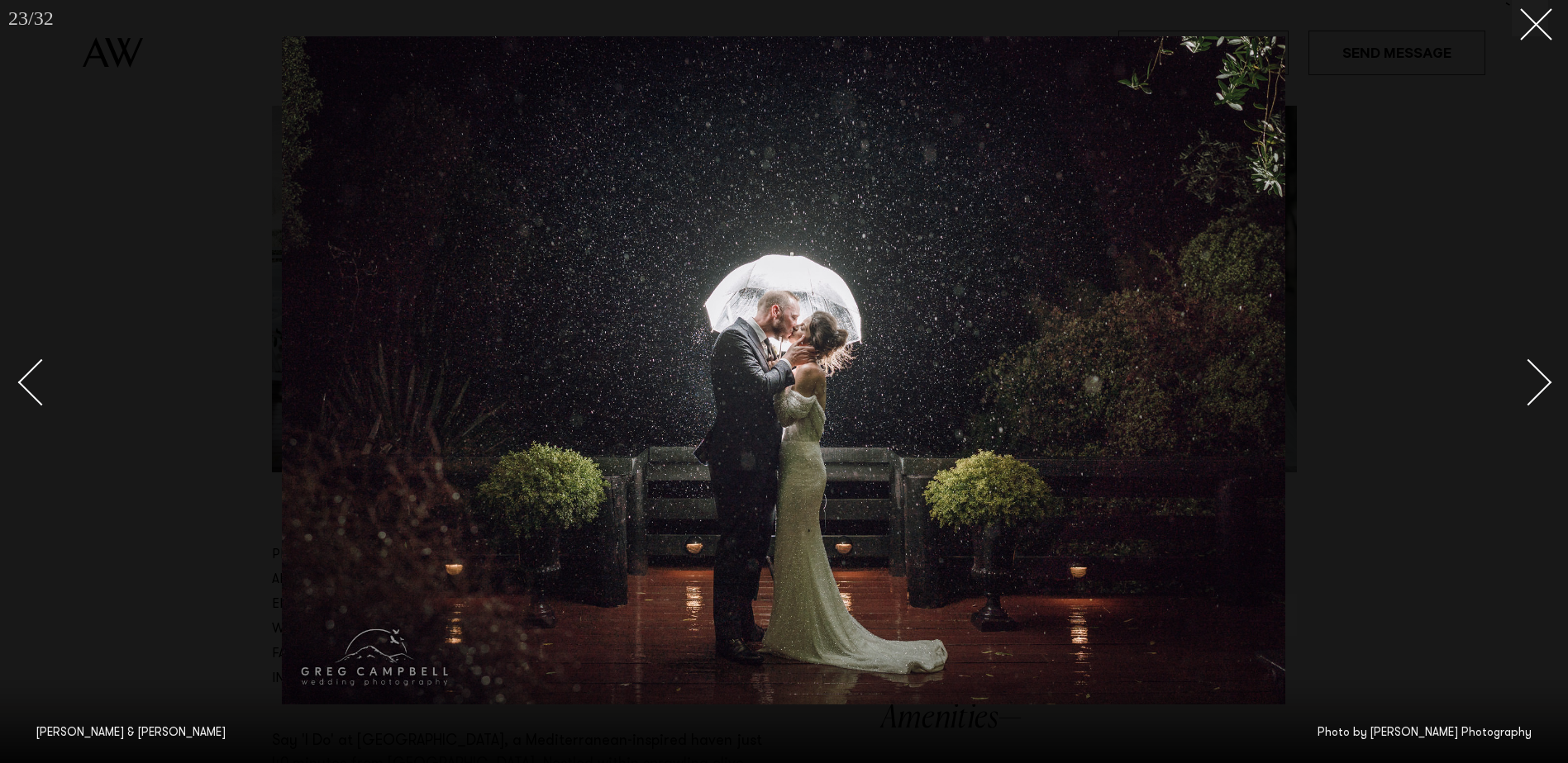
click at [1545, 381] on div "Next slide" at bounding box center [1528, 382] width 47 height 47
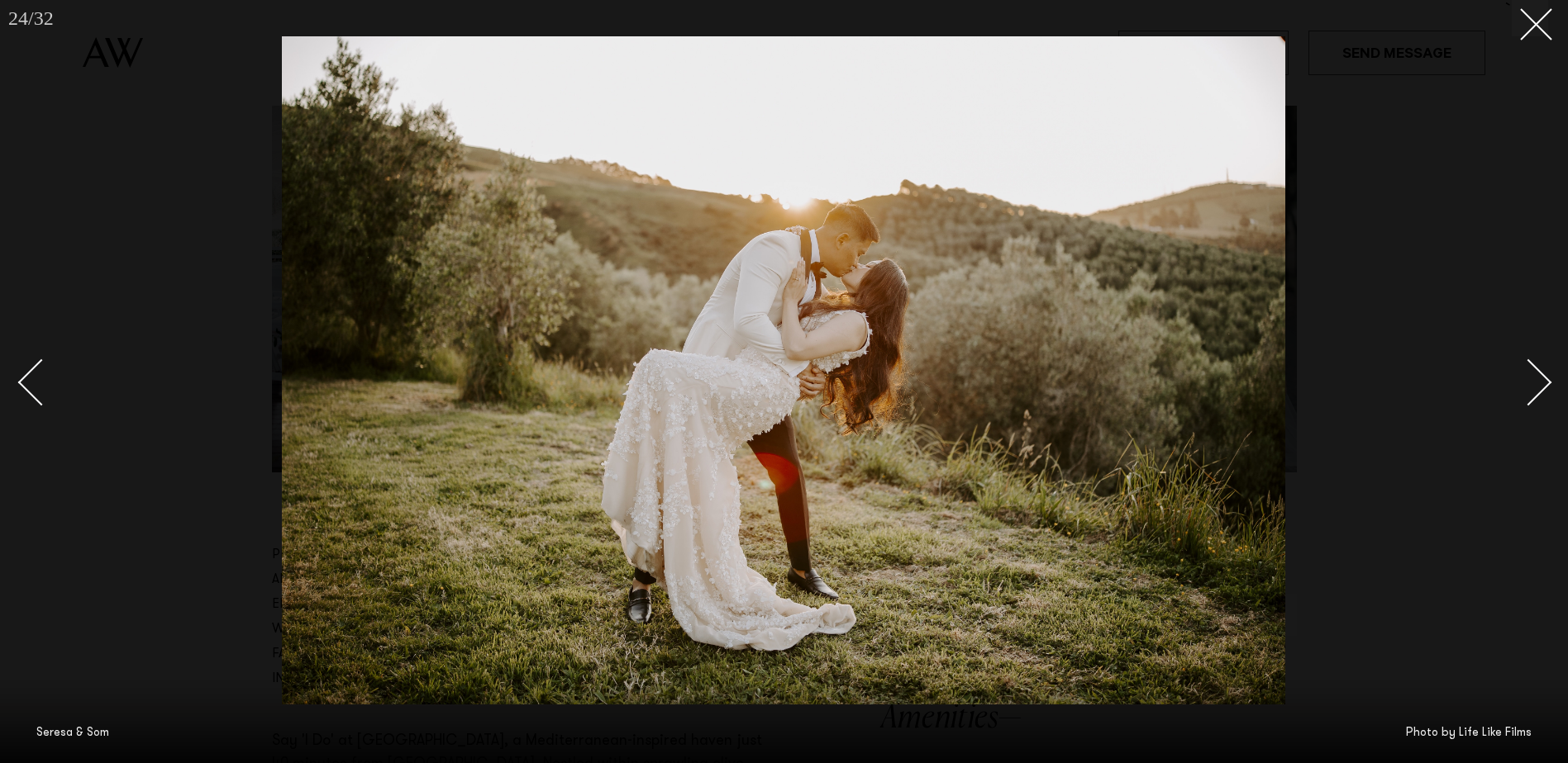
click at [1545, 381] on div "Next slide" at bounding box center [1528, 382] width 47 height 47
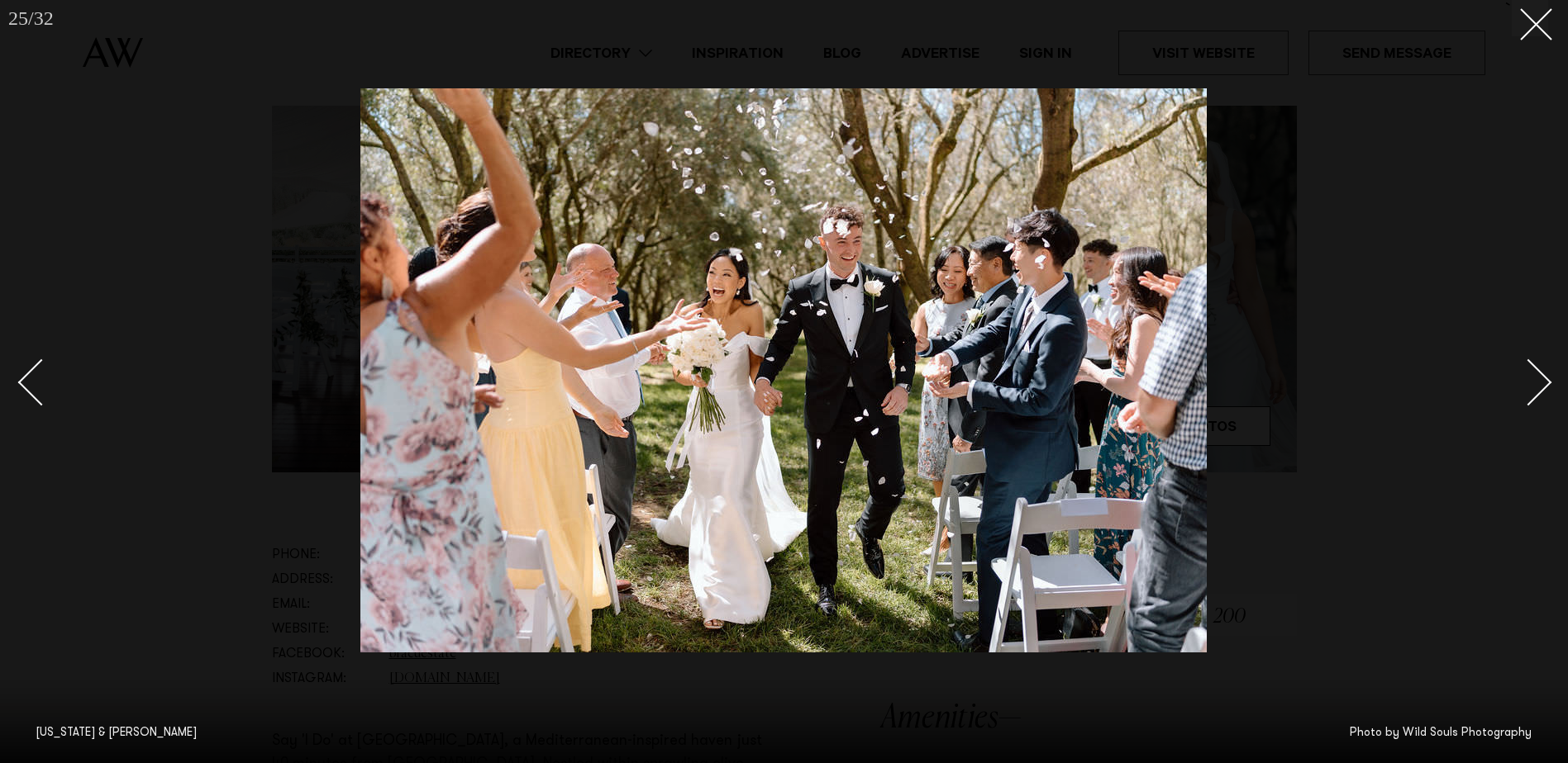
click at [1545, 381] on div "Next slide" at bounding box center [1528, 382] width 47 height 47
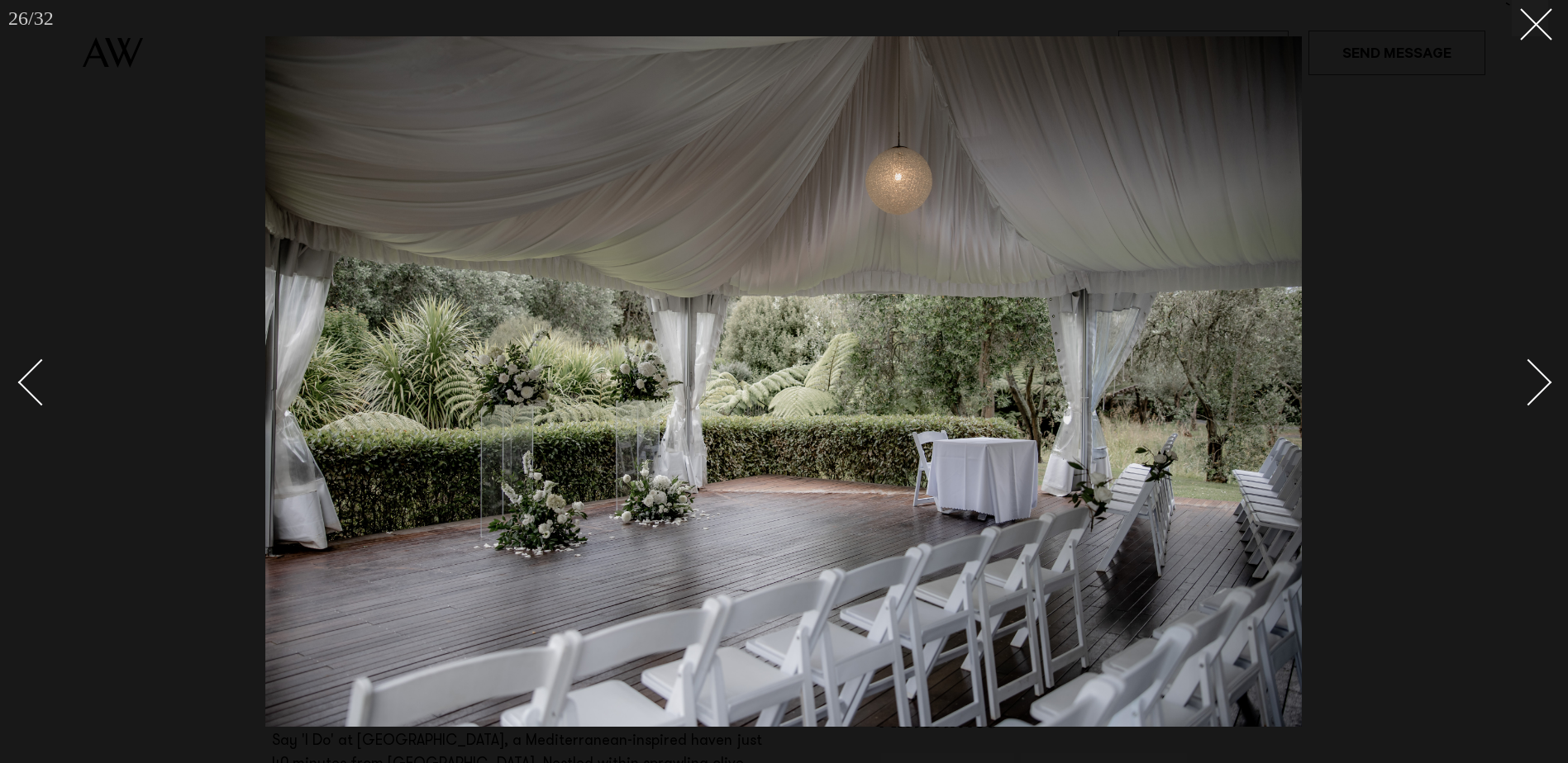
click at [1545, 381] on div "Next slide" at bounding box center [1528, 382] width 47 height 47
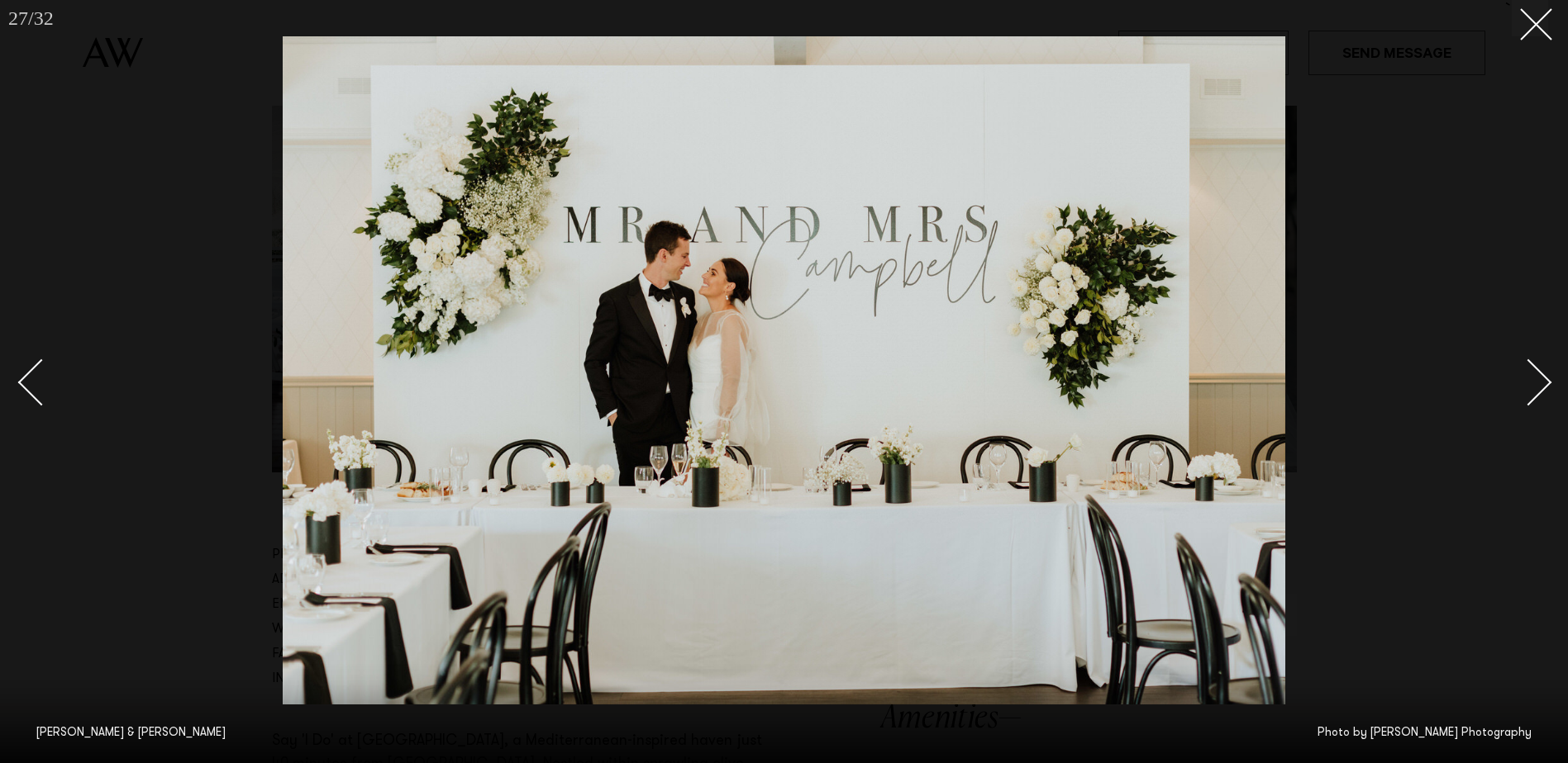
click at [1545, 381] on div "Next slide" at bounding box center [1528, 382] width 47 height 47
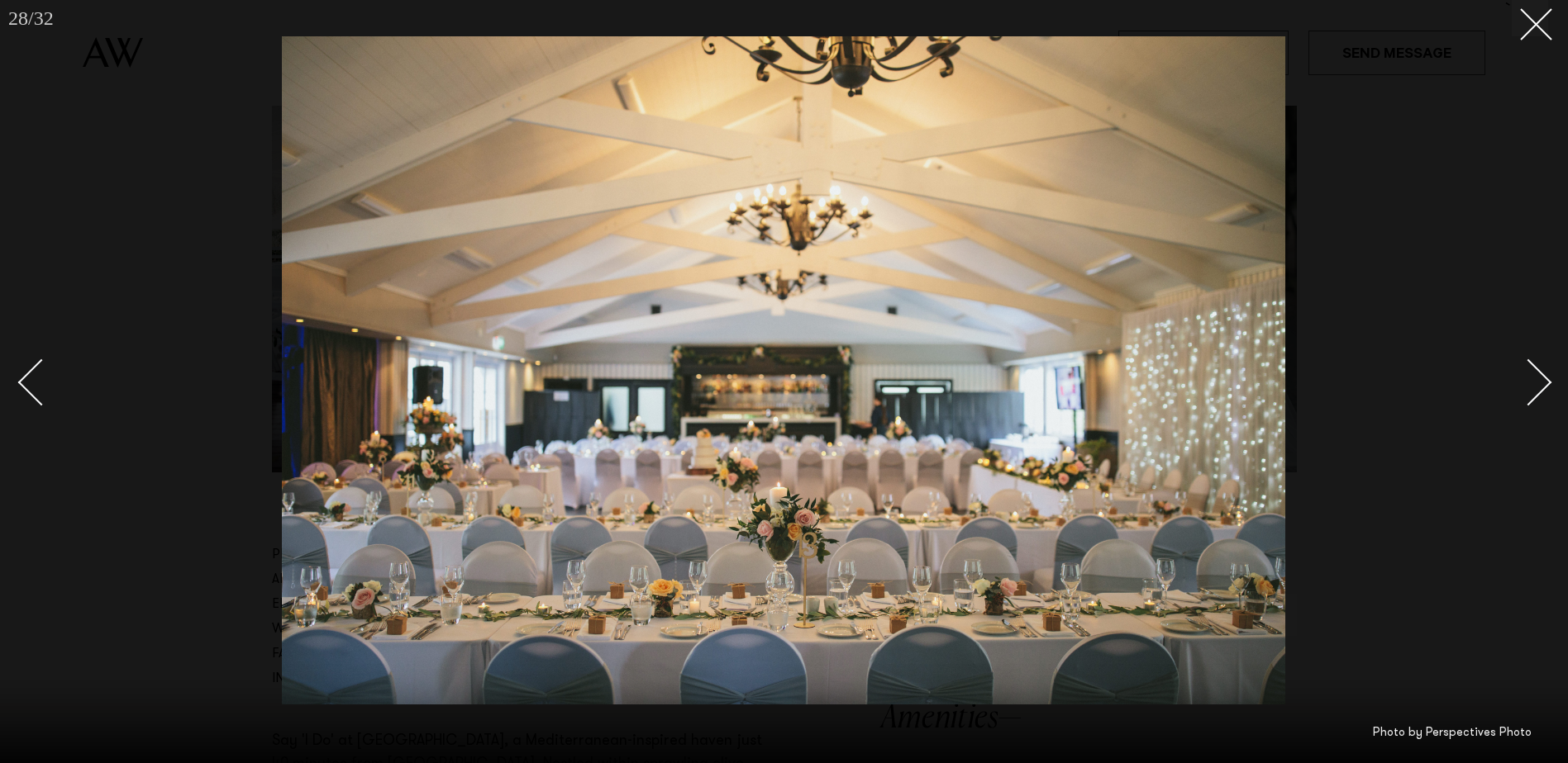
click at [1545, 381] on div "Next slide" at bounding box center [1528, 382] width 47 height 47
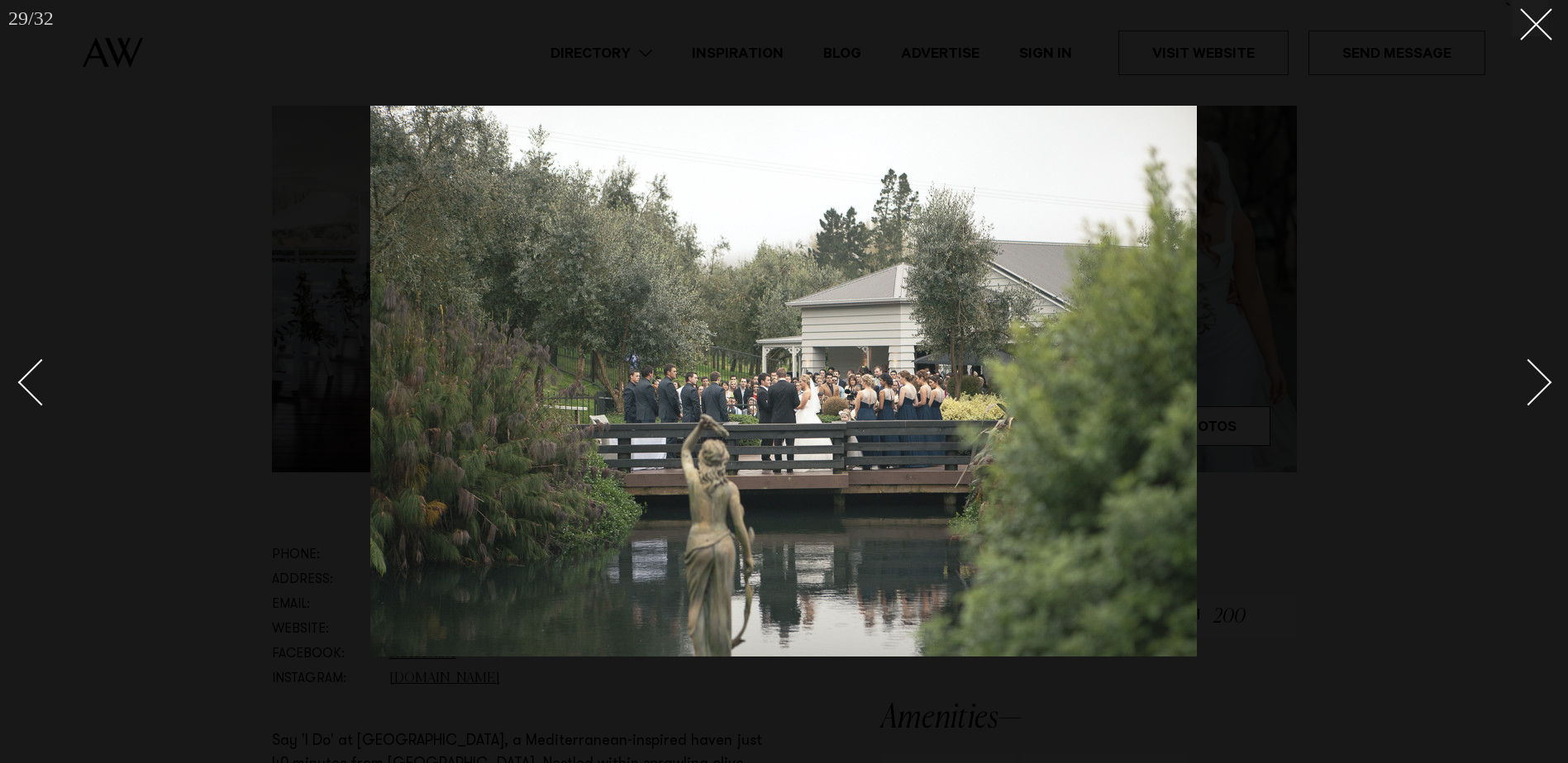
click at [1545, 381] on div "Next slide" at bounding box center [1528, 382] width 47 height 47
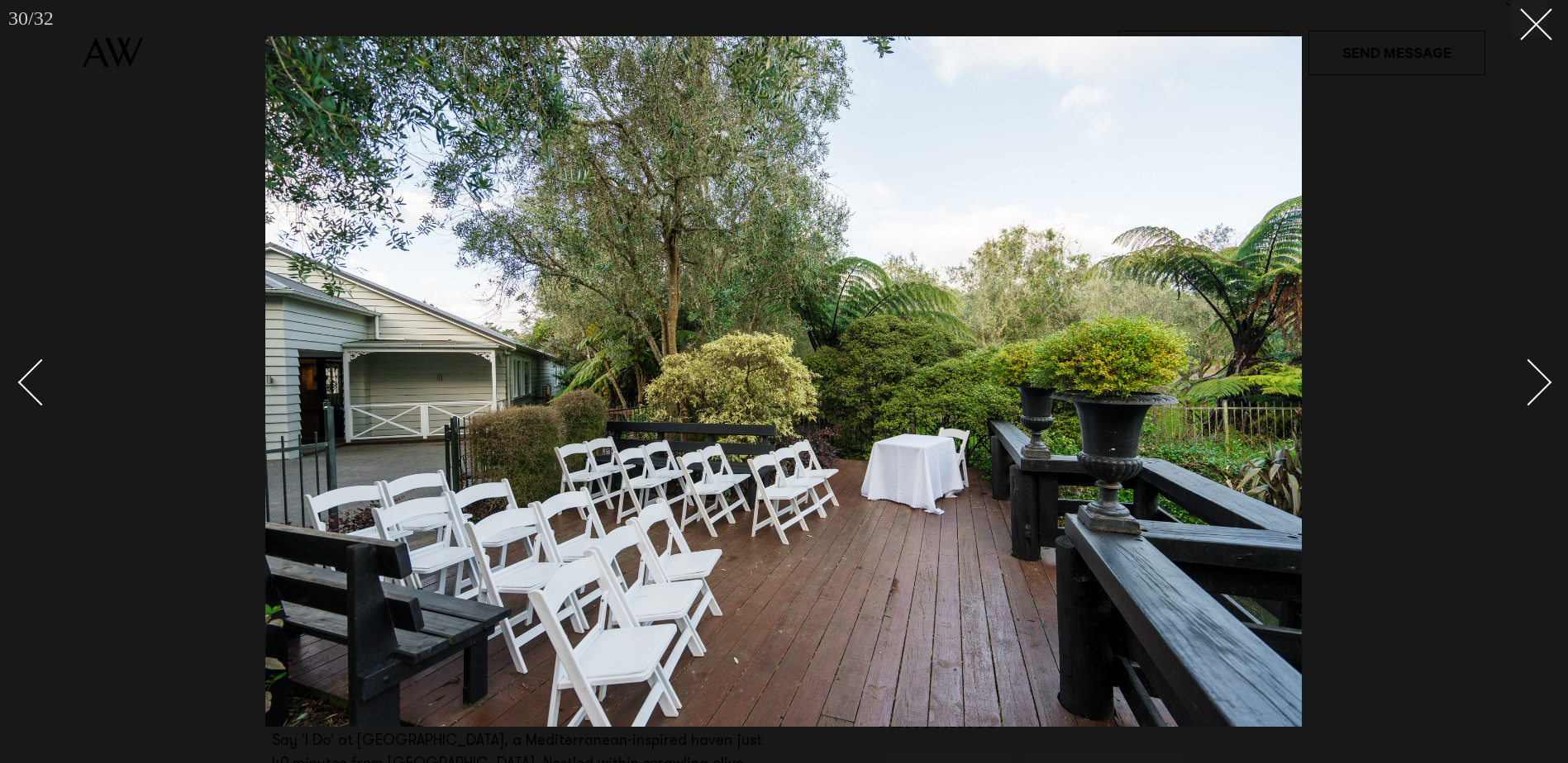
click at [1545, 381] on div "Next slide" at bounding box center [1528, 382] width 47 height 47
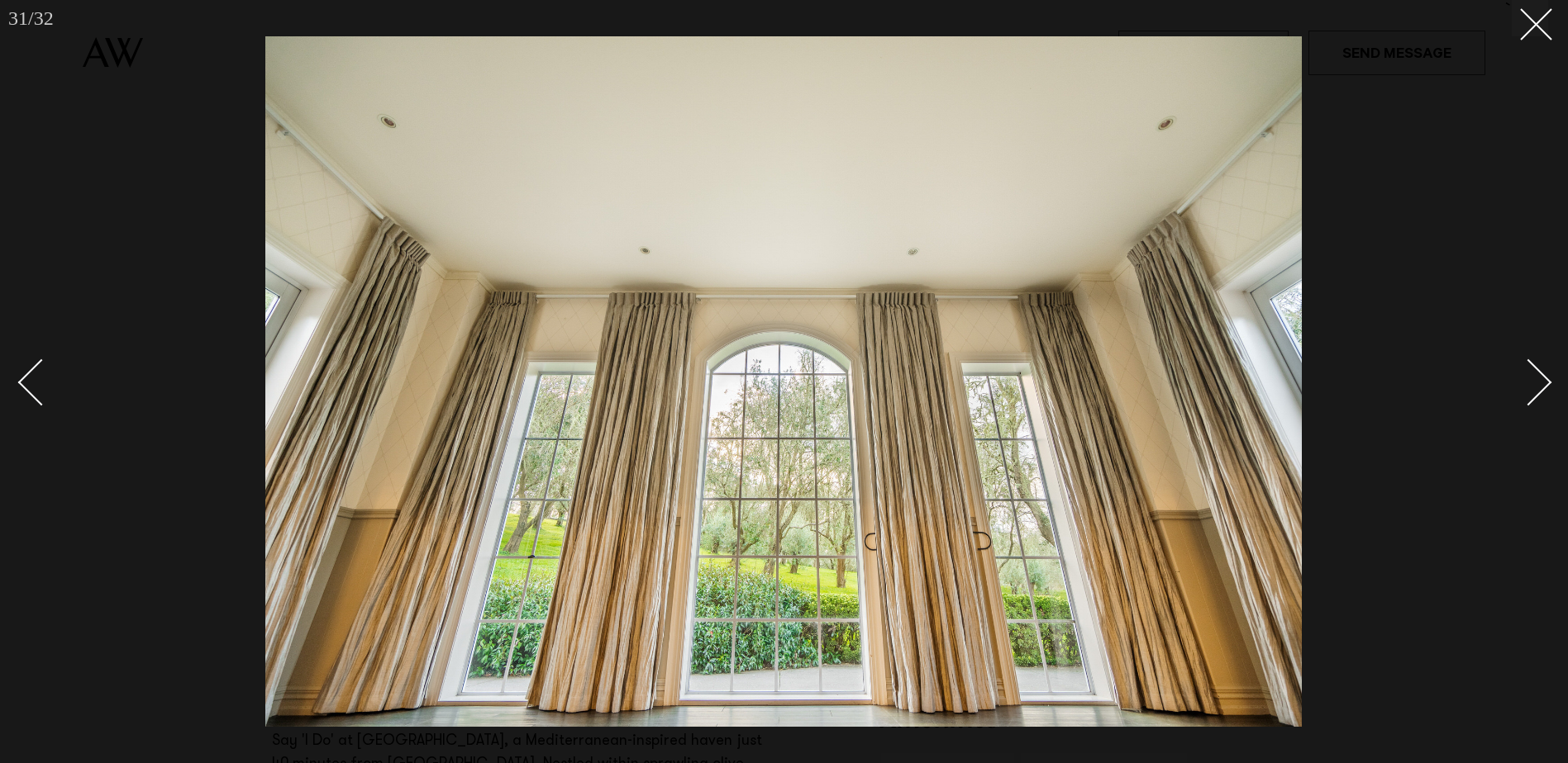
click at [1545, 381] on div "Next slide" at bounding box center [1528, 382] width 47 height 47
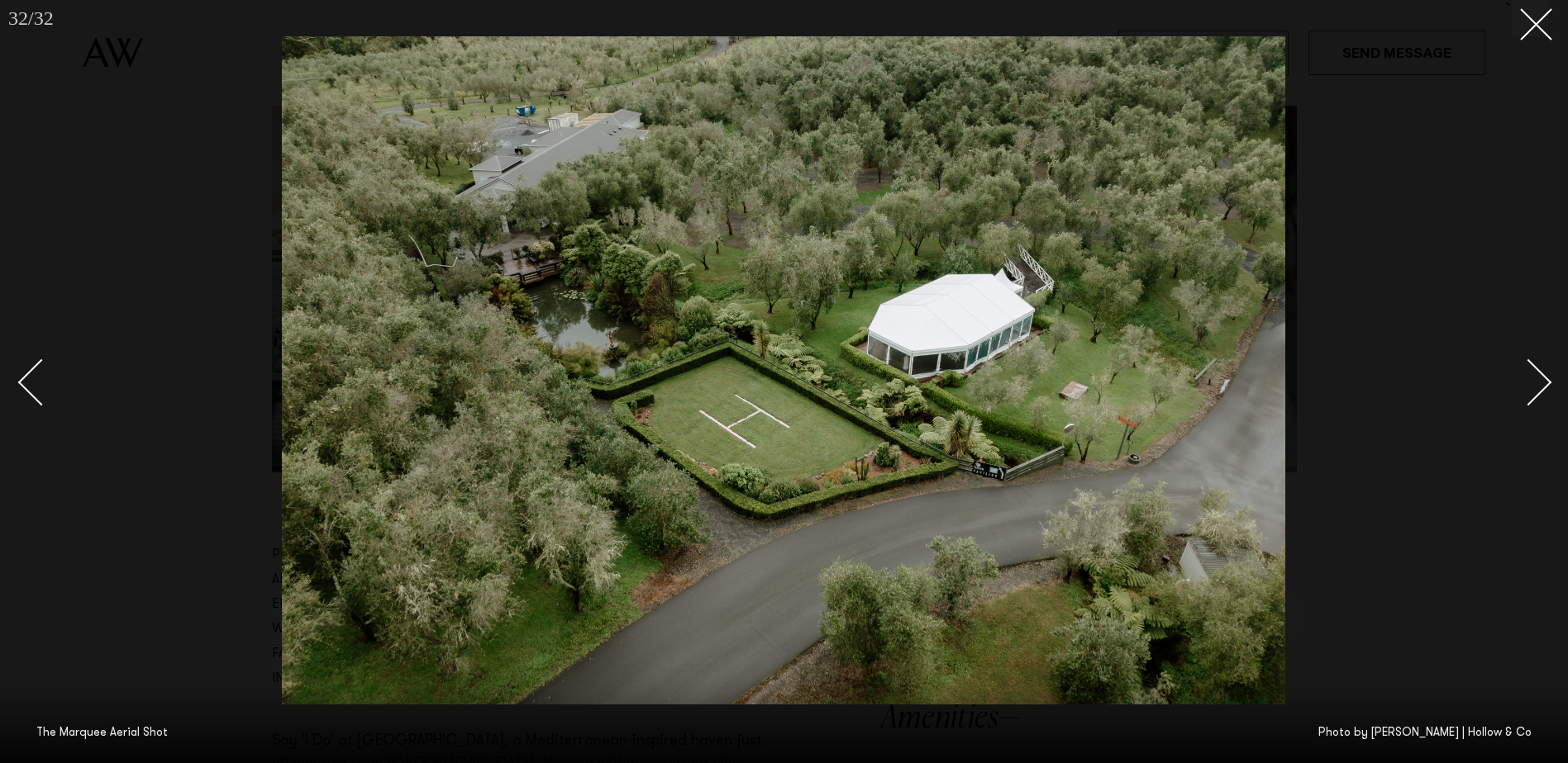
click at [1545, 381] on div "Next slide" at bounding box center [1528, 382] width 47 height 47
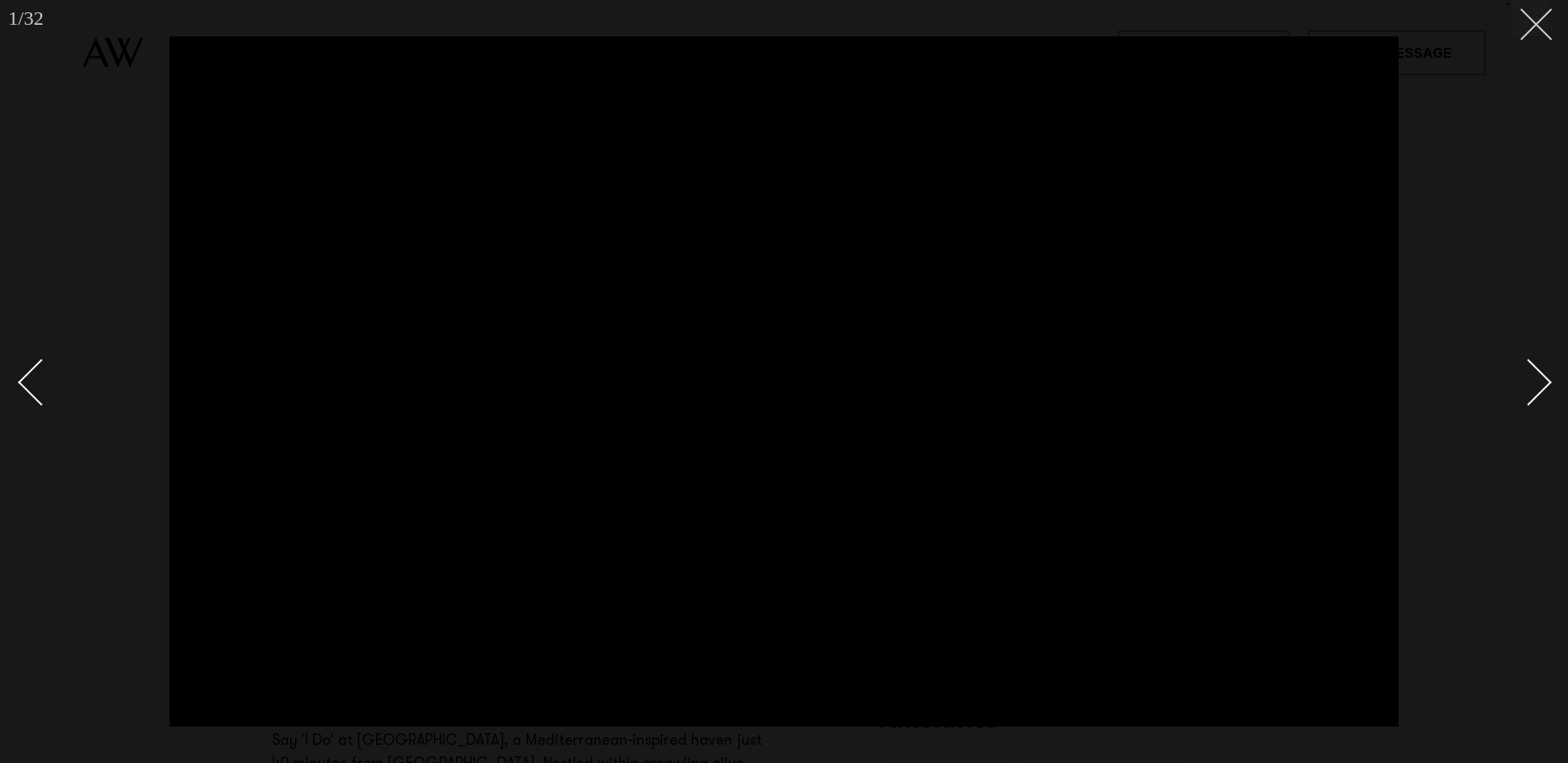
click at [1531, 21] on icon at bounding box center [1530, 18] width 20 height 20
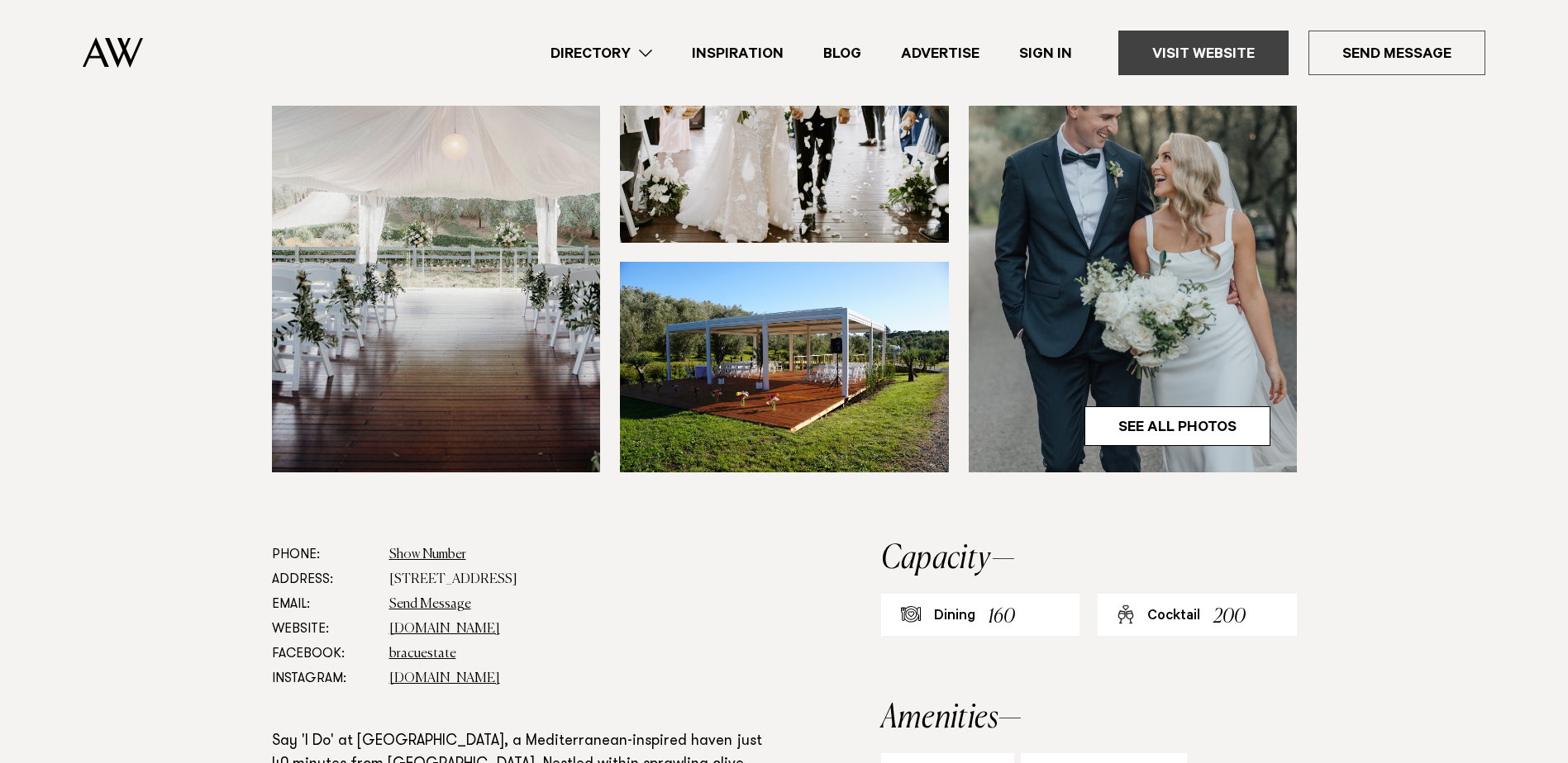
click at [1194, 47] on link "Visit Website" at bounding box center [1203, 52] width 171 height 44
